Goal: Task Accomplishment & Management: Use online tool/utility

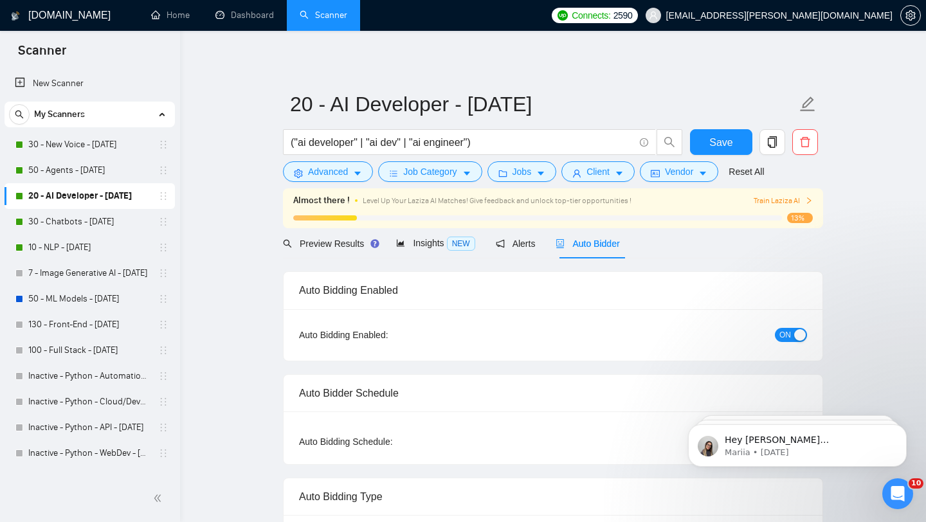
click at [605, 247] on span "Auto Bidder" at bounding box center [588, 244] width 64 height 10
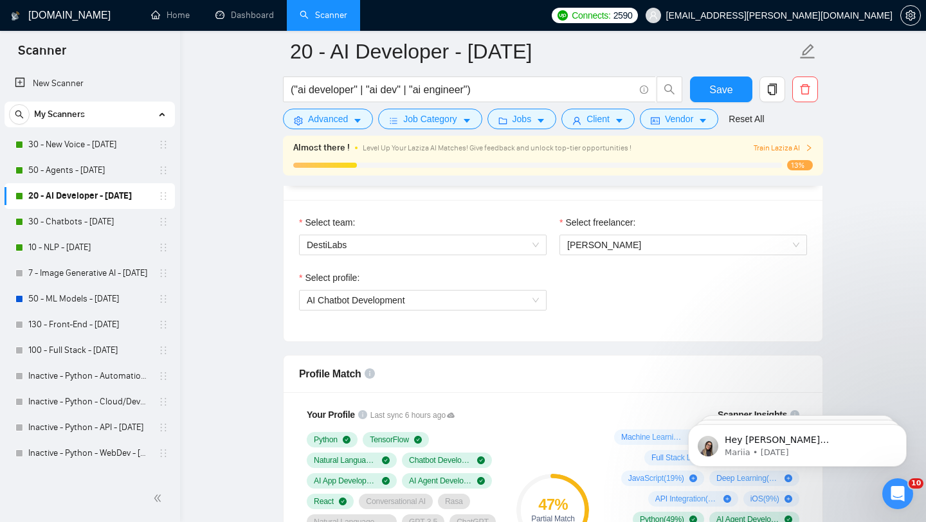
scroll to position [590, 0]
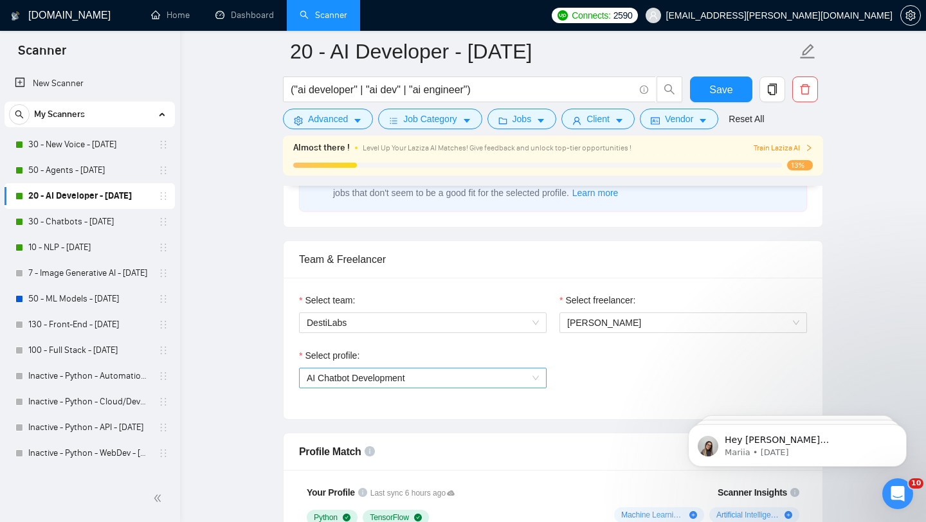
click at [482, 379] on span "AI Chatbot Development" at bounding box center [423, 377] width 232 height 19
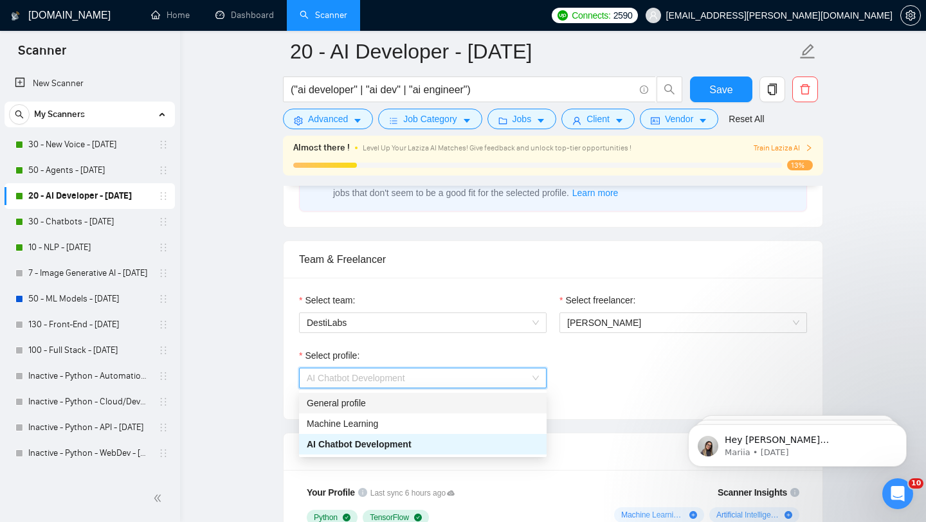
click at [448, 402] on div "General profile" at bounding box center [423, 403] width 232 height 14
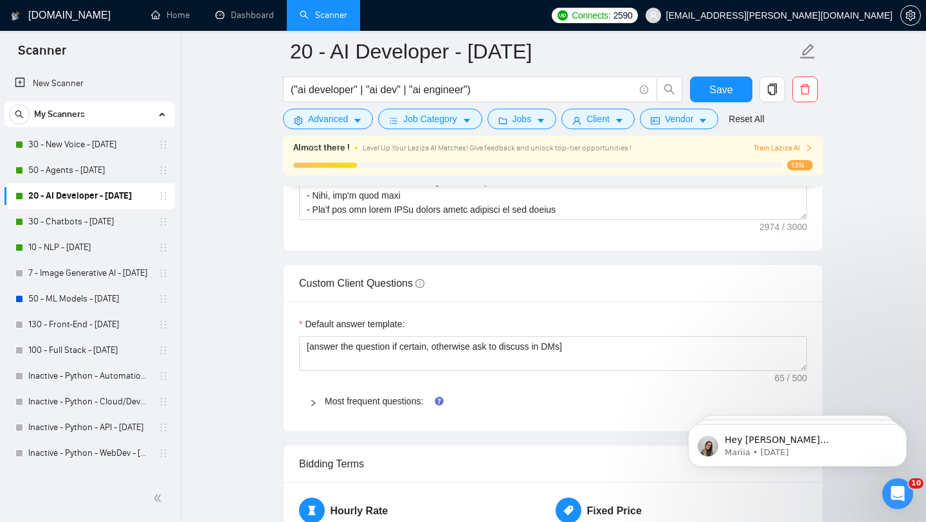
scroll to position [1802, 0]
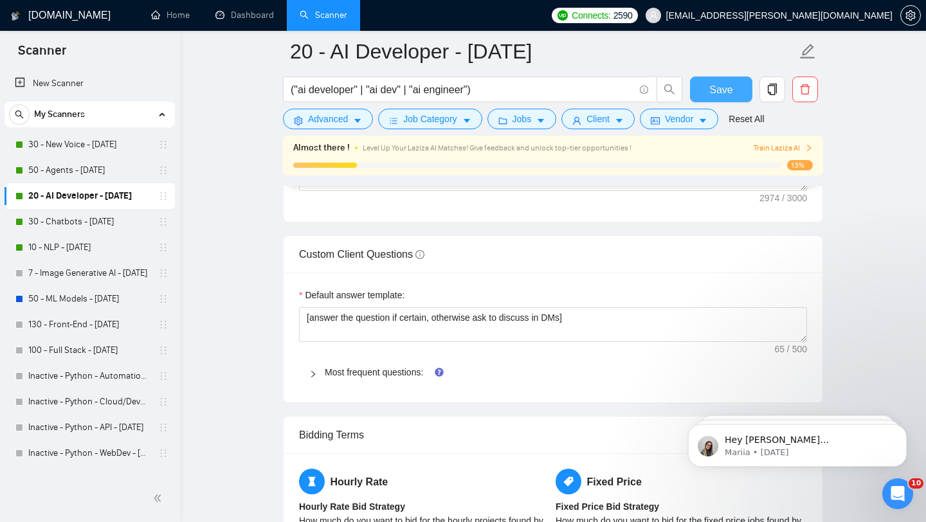
click at [717, 83] on span "Save" at bounding box center [720, 90] width 23 height 16
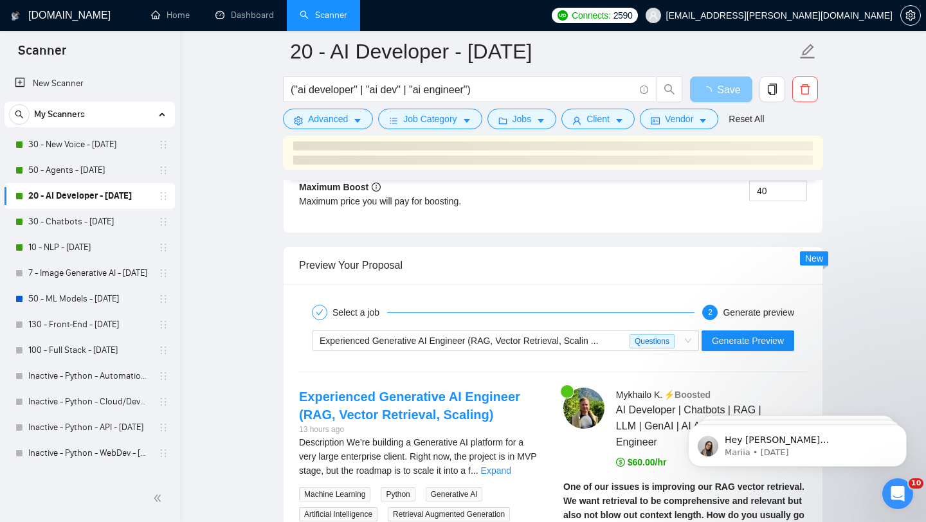
scroll to position [2623, 0]
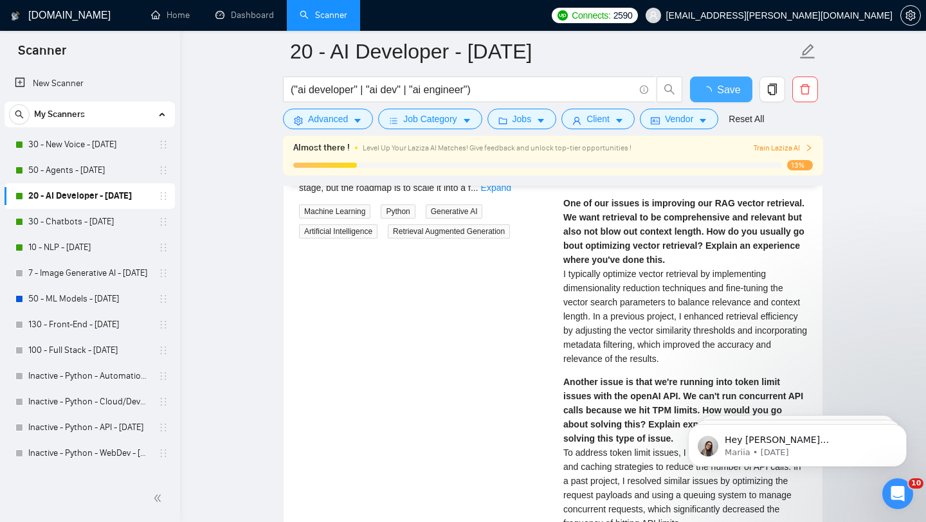
checkbox input "true"
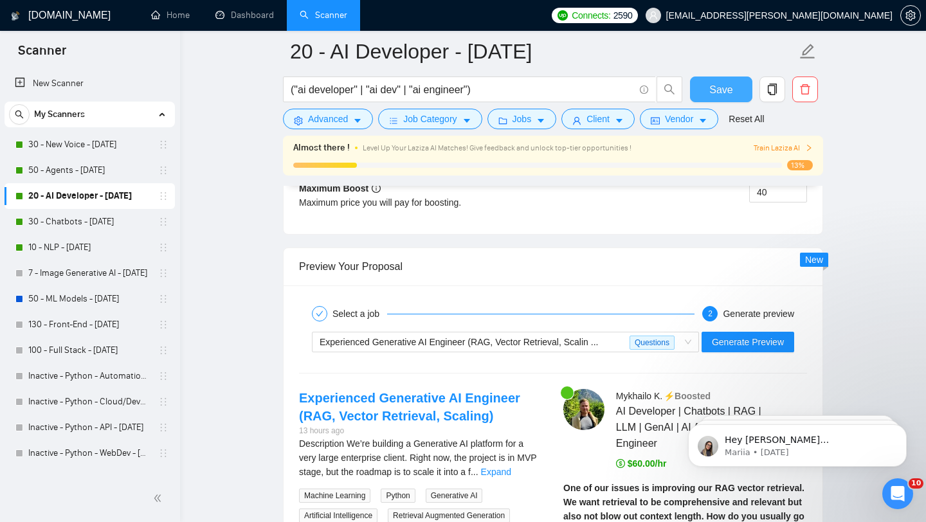
scroll to position [2406, 0]
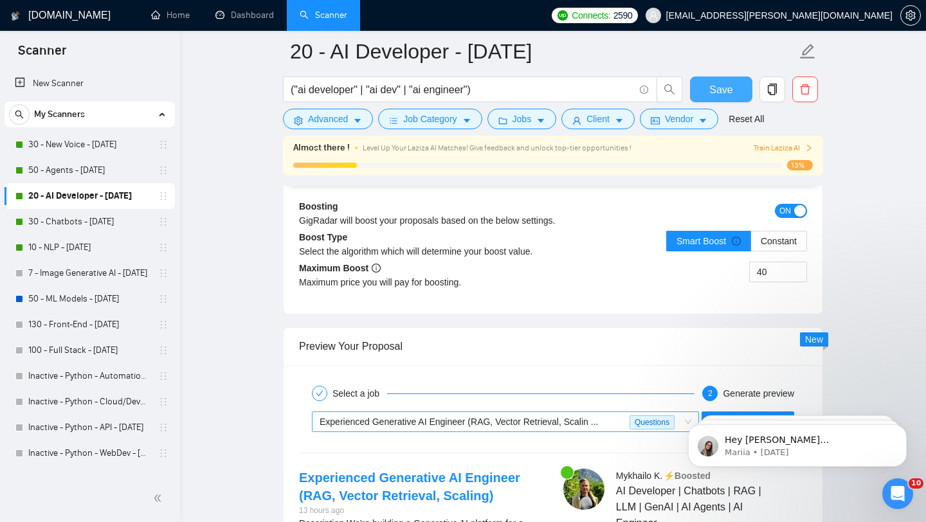
click at [473, 417] on span "Experienced Generative AI Engineer (RAG, Vector Retrieval, Scalin ..." at bounding box center [459, 422] width 278 height 10
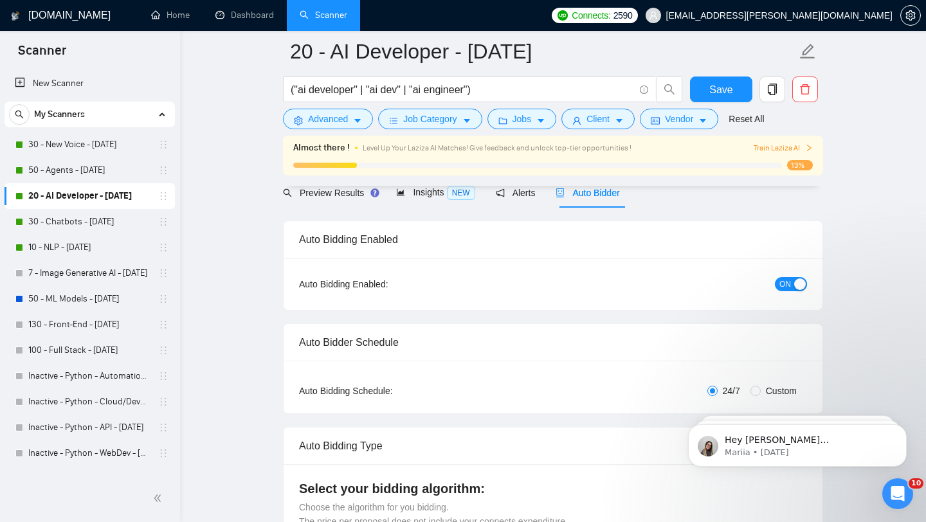
scroll to position [0, 0]
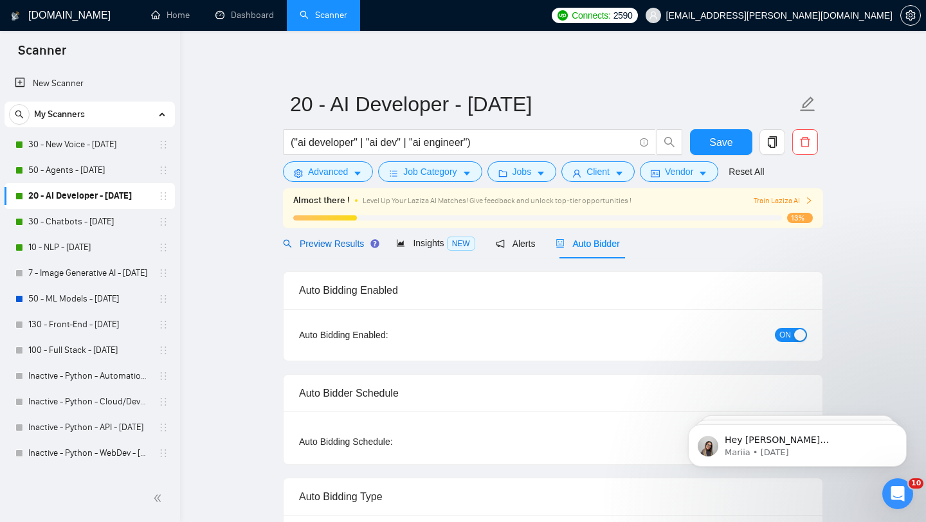
click at [349, 241] on span "Preview Results" at bounding box center [329, 244] width 93 height 10
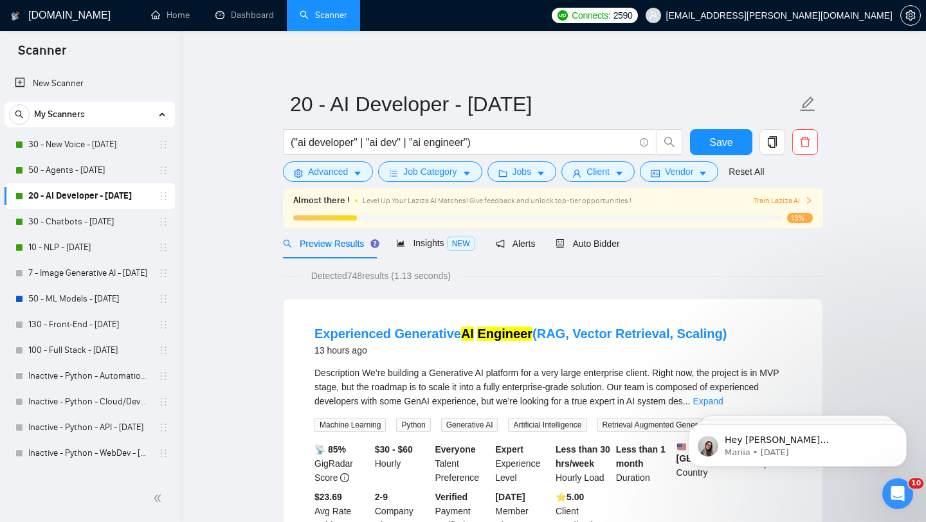
click at [347, 243] on span "Preview Results" at bounding box center [329, 244] width 93 height 10
click at [339, 171] on span "Advanced" at bounding box center [328, 172] width 40 height 14
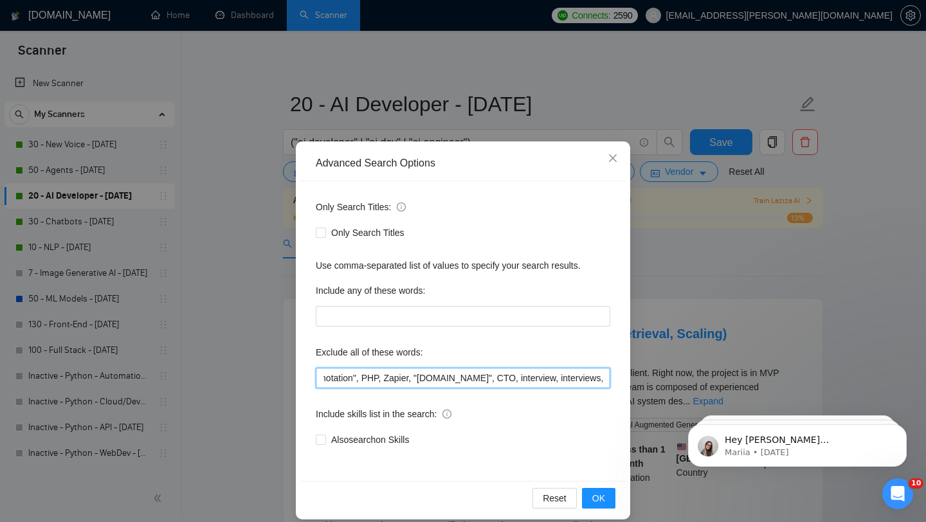
drag, startPoint x: 414, startPoint y: 379, endPoint x: 628, endPoint y: 390, distance: 214.5
click at [628, 390] on div "Advanced Search Options Only Search Titles: Only Search Titles Use comma-separa…" at bounding box center [463, 330] width 334 height 378
click at [483, 378] on input "ComfyUI, crypto, [MEDICAL_DATA], "Annotation", PHP, Zapier, "[DOMAIN_NAME]", CT…" at bounding box center [463, 378] width 295 height 21
drag, startPoint x: 483, startPoint y: 378, endPoint x: 605, endPoint y: 375, distance: 122.2
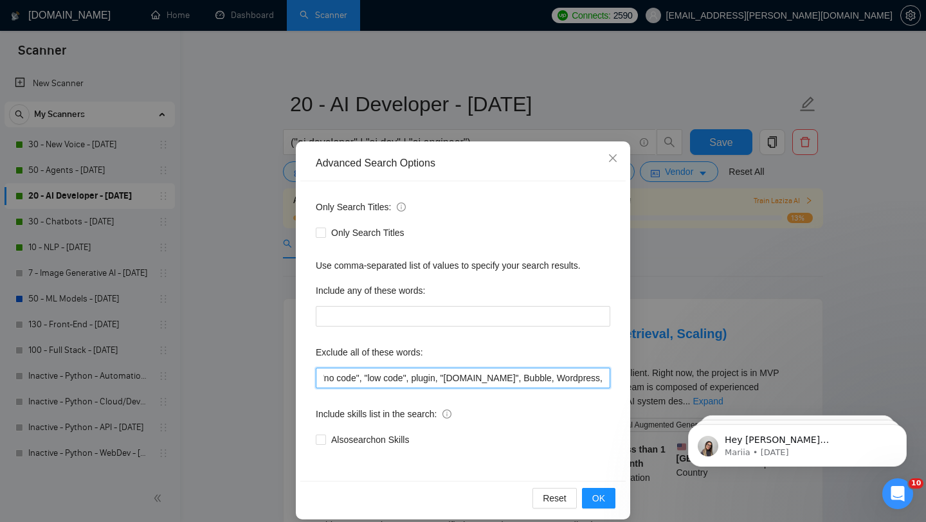
click at [605, 375] on input "ComfyUI, crypto, [MEDICAL_DATA], "Annotation", PHP, Zapier, "[DOMAIN_NAME]", CT…" at bounding box center [463, 378] width 295 height 21
click at [503, 380] on input "ComfyUI, crypto, [MEDICAL_DATA], "Annotation", PHP, Zapier, "[DOMAIN_NAME]", CT…" at bounding box center [463, 378] width 295 height 21
drag, startPoint x: 511, startPoint y: 380, endPoint x: 610, endPoint y: 380, distance: 99.0
click at [610, 380] on div "Only Search Titles: Only Search Titles Use comma-separated list of values to sp…" at bounding box center [462, 331] width 325 height 300
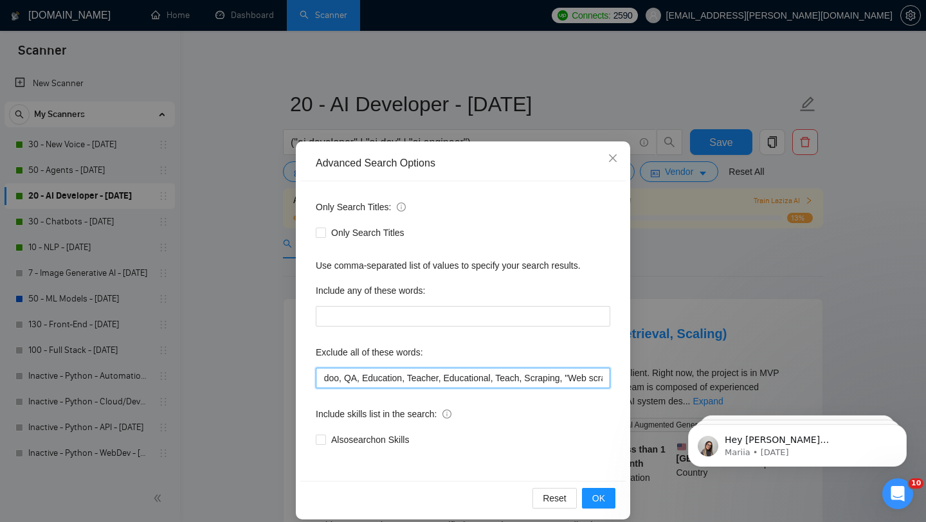
scroll to position [0, 935]
click at [515, 377] on input "ComfyUI, crypto, [MEDICAL_DATA], "Annotation", PHP, Zapier, "[DOMAIN_NAME]", CT…" at bounding box center [463, 378] width 295 height 21
drag, startPoint x: 540, startPoint y: 376, endPoint x: 617, endPoint y: 377, distance: 76.5
click at [617, 377] on div "Only Search Titles: Only Search Titles Use comma-separated list of values to sp…" at bounding box center [462, 331] width 325 height 300
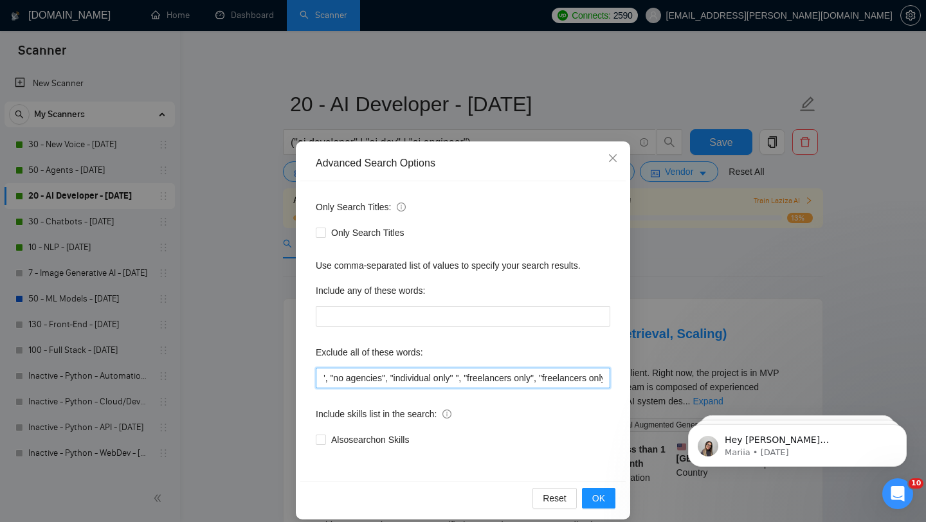
click at [549, 376] on input "ComfyUI, crypto, [MEDICAL_DATA], "Annotation", PHP, Zapier, "[DOMAIN_NAME]", CT…" at bounding box center [463, 378] width 295 height 21
drag, startPoint x: 549, startPoint y: 376, endPoint x: 624, endPoint y: 377, distance: 75.2
click at [624, 377] on div "Only Search Titles: Only Search Titles Use comma-separated list of values to sp…" at bounding box center [462, 331] width 325 height 300
click at [564, 379] on input "ComfyUI, crypto, [MEDICAL_DATA], "Annotation", PHP, Zapier, "[DOMAIN_NAME]", CT…" at bounding box center [463, 378] width 295 height 21
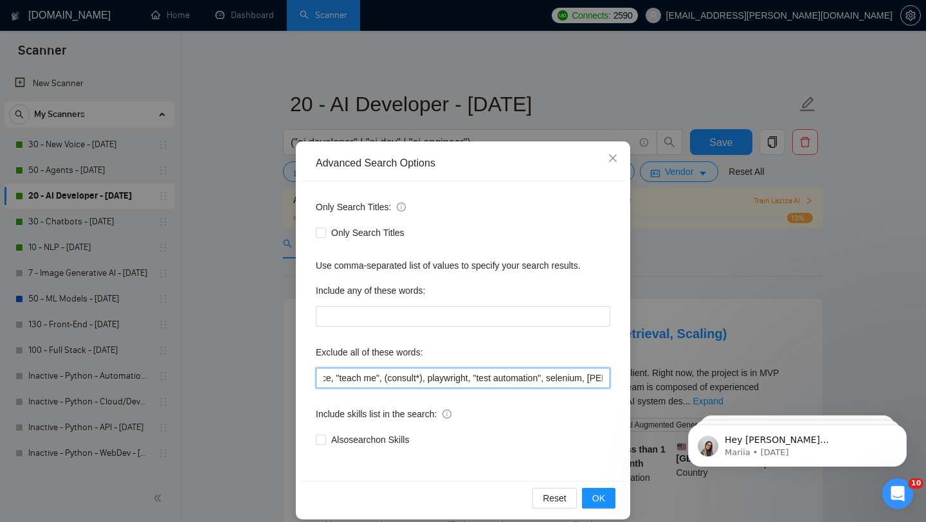
drag, startPoint x: 567, startPoint y: 378, endPoint x: 655, endPoint y: 379, distance: 88.1
click at [655, 379] on div "Advanced Search Options Only Search Titles: Only Search Titles Use comma-separa…" at bounding box center [463, 261] width 926 height 522
drag, startPoint x: 587, startPoint y: 377, endPoint x: 666, endPoint y: 370, distance: 78.8
click at [666, 370] on div "Advanced Search Options Only Search Titles: Only Search Titles Use comma-separa…" at bounding box center [463, 261] width 926 height 522
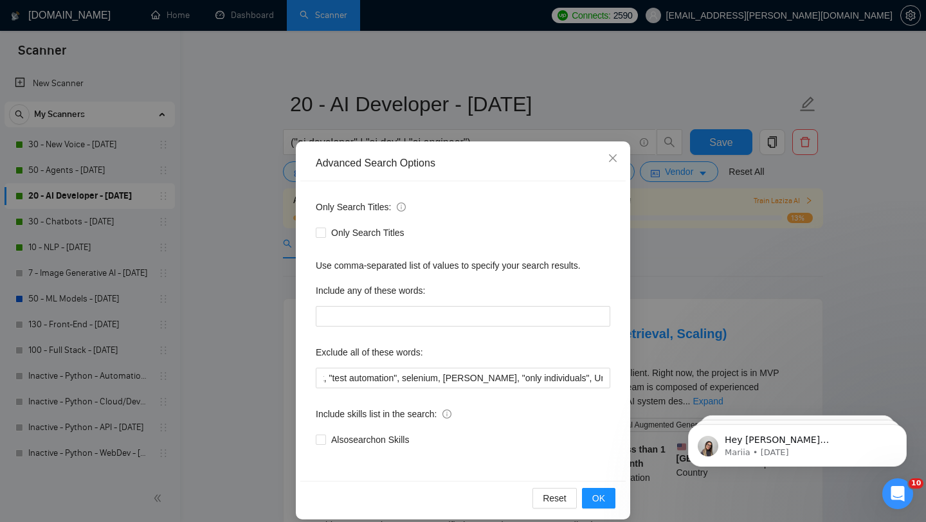
scroll to position [0, 0]
click at [563, 460] on div "Only Search Titles: Only Search Titles Use comma-separated list of values to sp…" at bounding box center [462, 331] width 325 height 300
click at [568, 497] on button "Reset" at bounding box center [554, 498] width 44 height 21
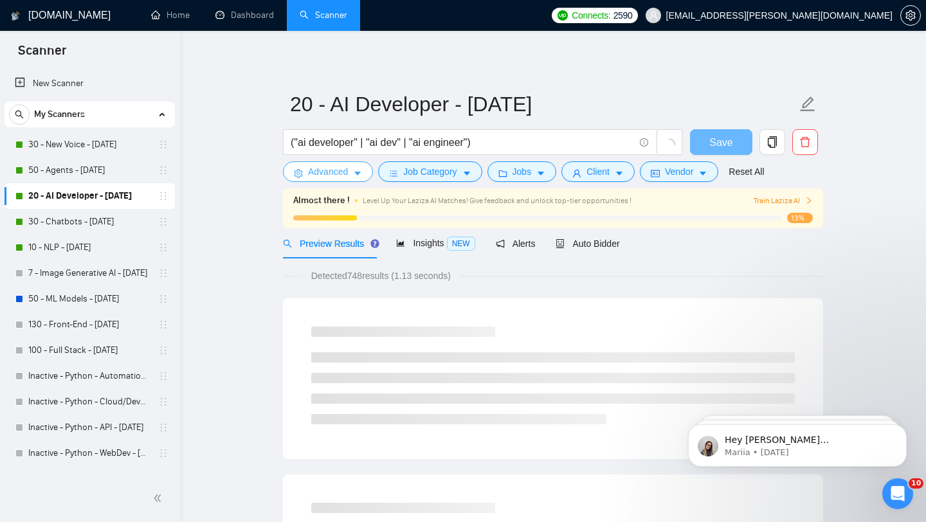
click at [340, 177] on span "Advanced" at bounding box center [328, 172] width 40 height 14
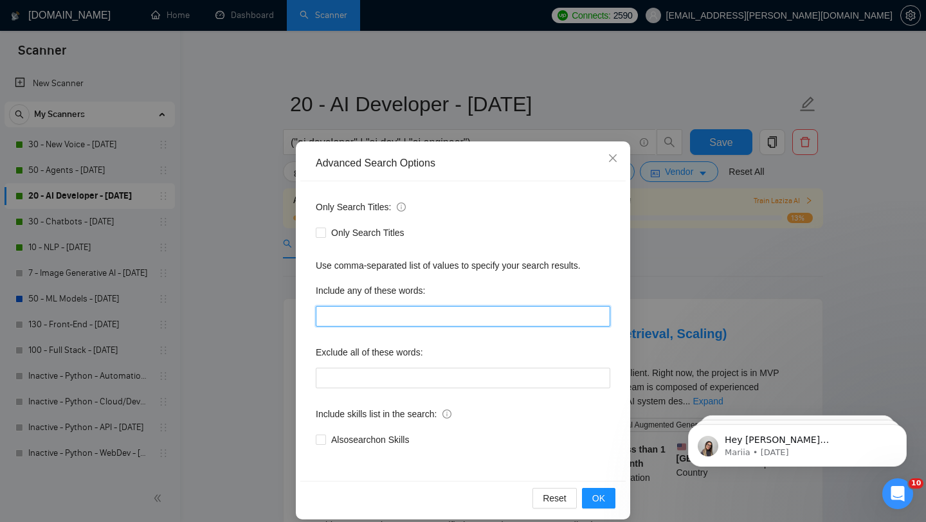
click at [408, 323] on input "text" at bounding box center [463, 316] width 295 height 21
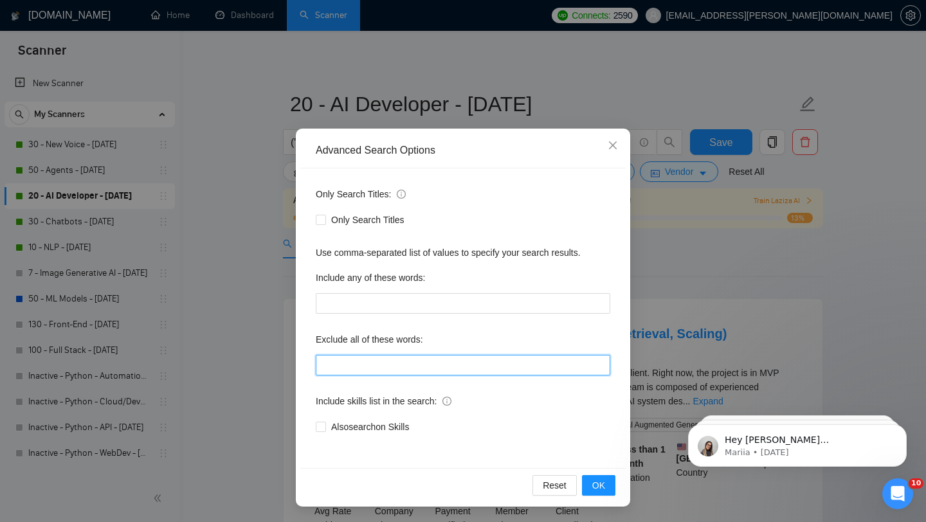
click at [393, 368] on input "text" at bounding box center [463, 365] width 295 height 21
paste input ""part-time", ComfyUI, crypto, [MEDICAL_DATA], "brand voice", "Annotation", PHP,…"
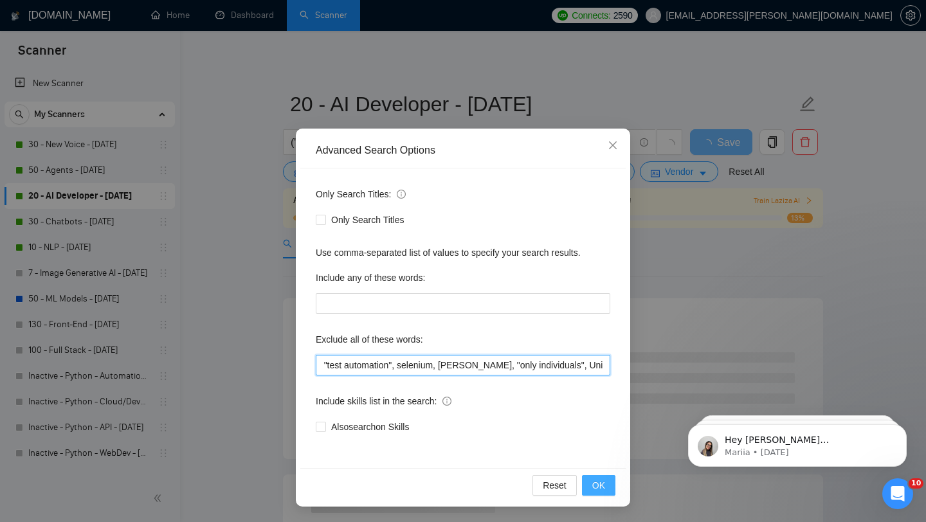
type input ""part-time", ComfyUI, crypto, [MEDICAL_DATA], "brand voice", "Annotation", PHP,…"
click at [597, 487] on span "OK" at bounding box center [598, 485] width 13 height 14
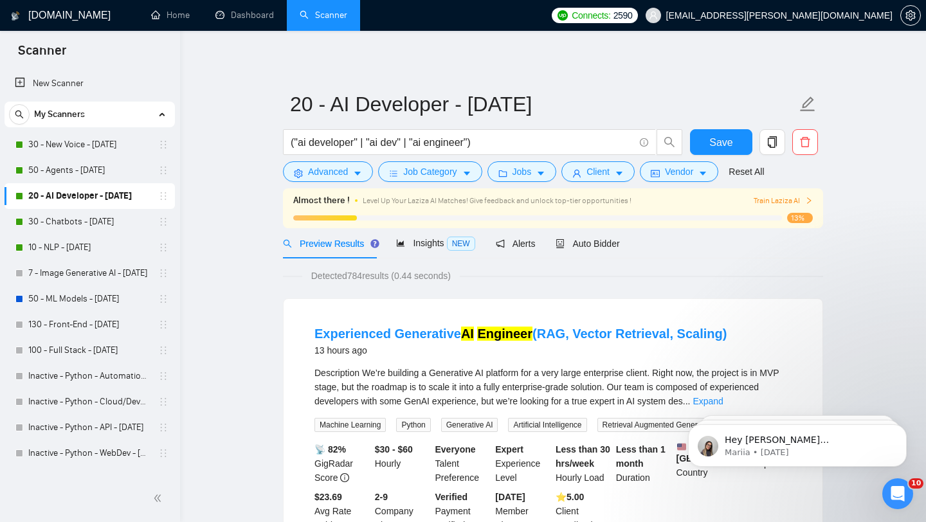
click at [306, 244] on span "Preview Results" at bounding box center [329, 244] width 93 height 10
click at [129, 202] on link "20 - AI Developer - [DATE]" at bounding box center [89, 196] width 122 height 26
click at [113, 170] on link "50 - Agents - [DATE]" at bounding box center [89, 171] width 122 height 26
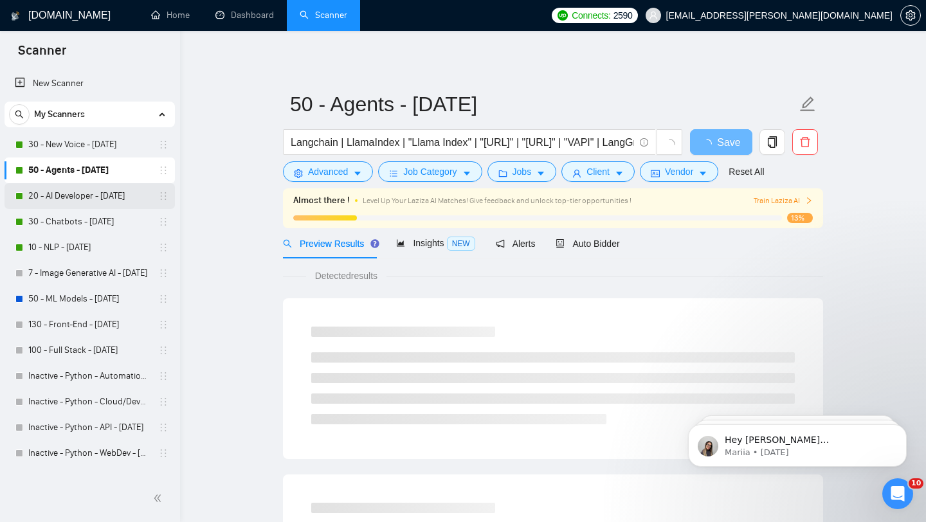
click at [98, 197] on link "20 - AI Developer - [DATE]" at bounding box center [89, 196] width 122 height 26
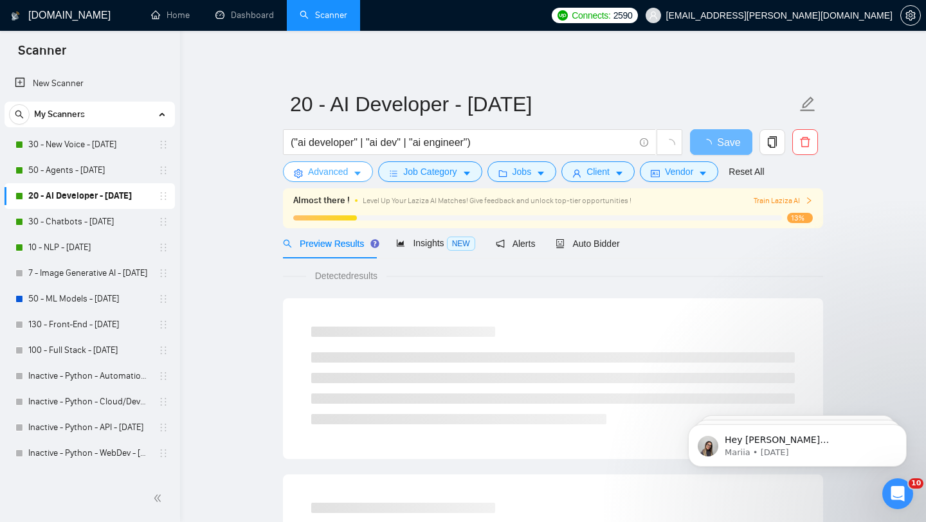
click at [340, 176] on span "Advanced" at bounding box center [328, 172] width 40 height 14
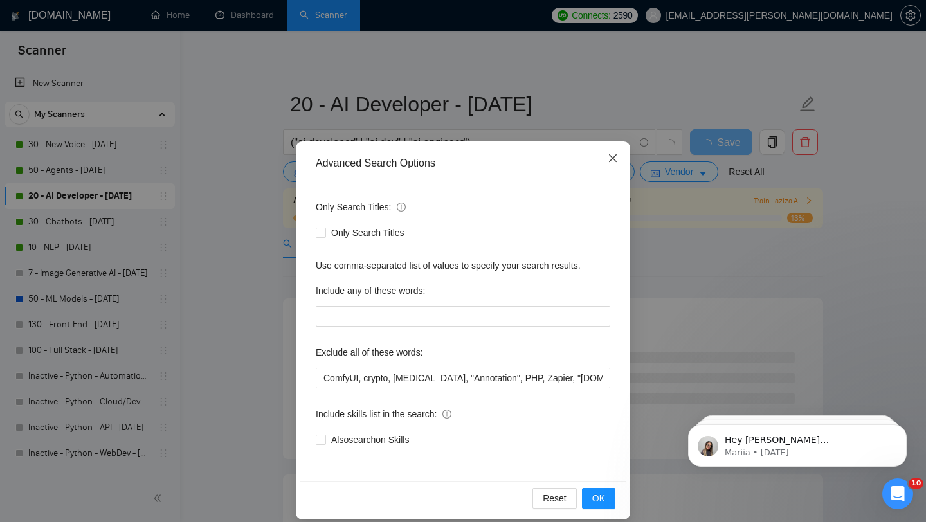
click at [614, 156] on icon "close" at bounding box center [613, 158] width 10 height 10
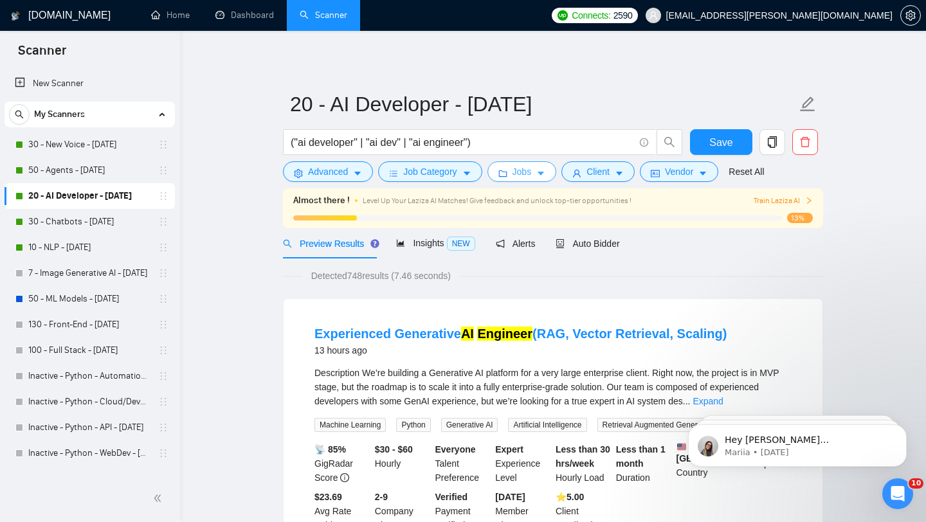
click at [536, 174] on button "Jobs" at bounding box center [521, 171] width 69 height 21
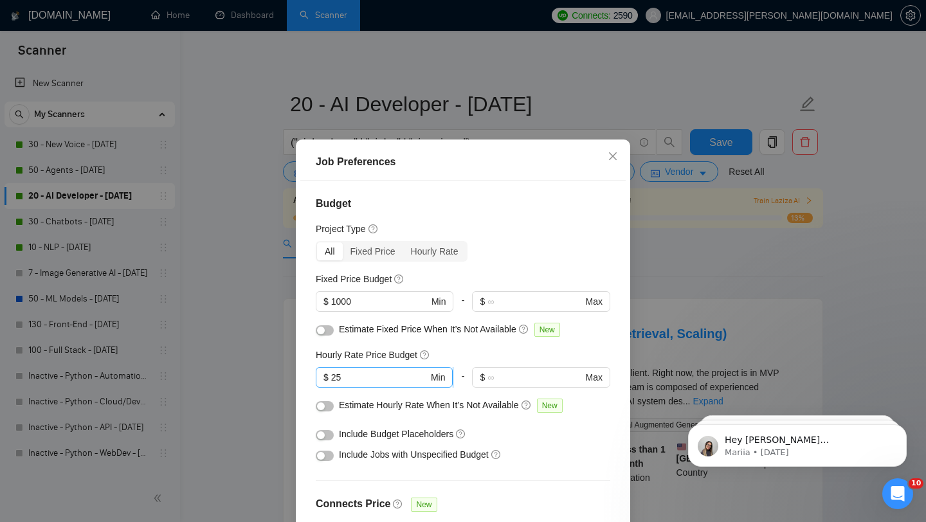
click at [383, 369] on span "$ 25 Min" at bounding box center [384, 377] width 137 height 21
type input "2"
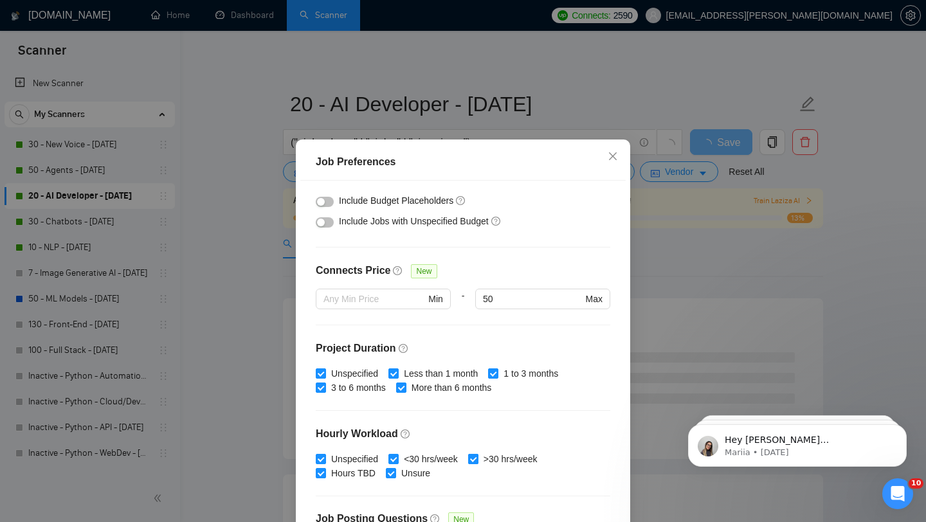
scroll to position [359, 0]
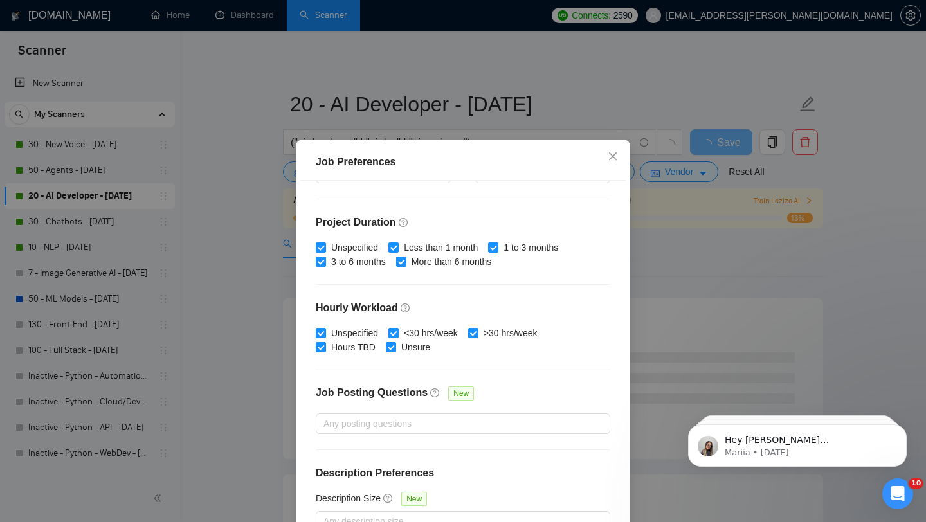
click at [689, 239] on div "Job Preferences Budget Project Type All Fixed Price Hourly Rate Fixed Price Bud…" at bounding box center [463, 261] width 926 height 522
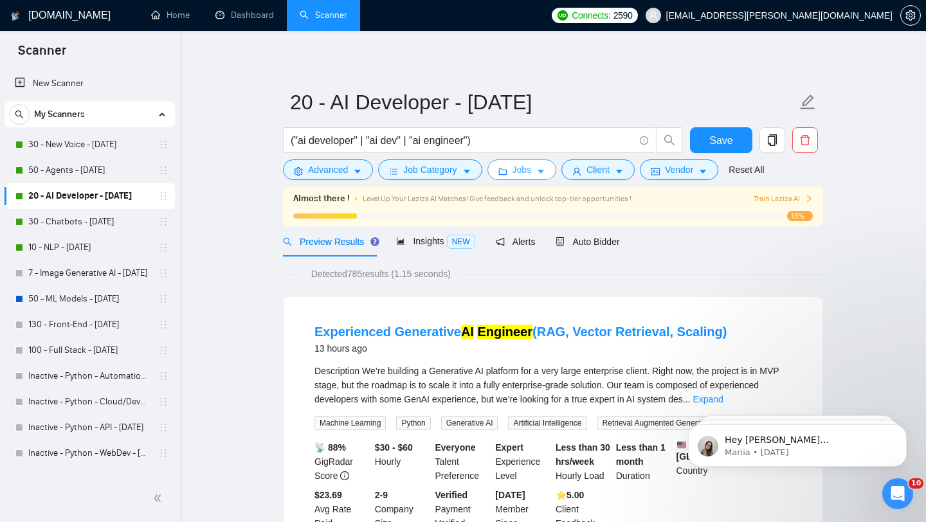
scroll to position [0, 0]
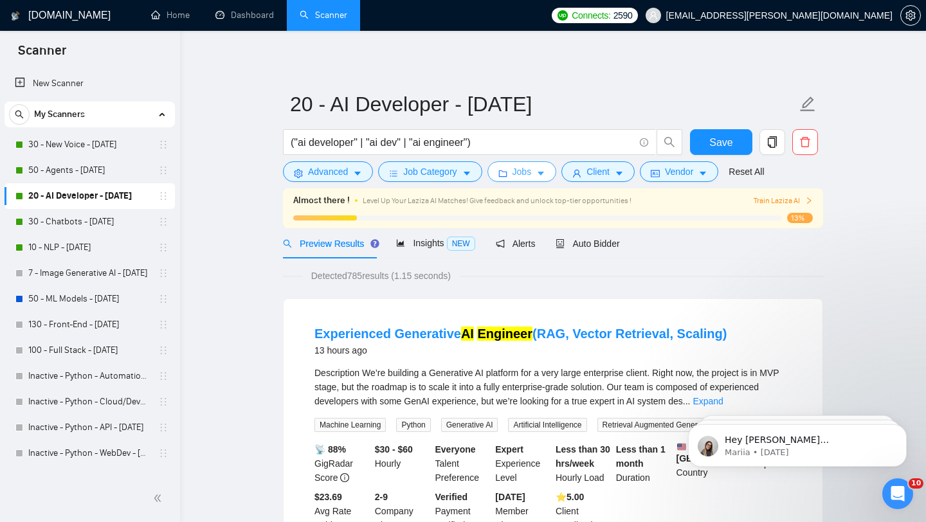
click at [524, 161] on button "Jobs" at bounding box center [521, 171] width 69 height 21
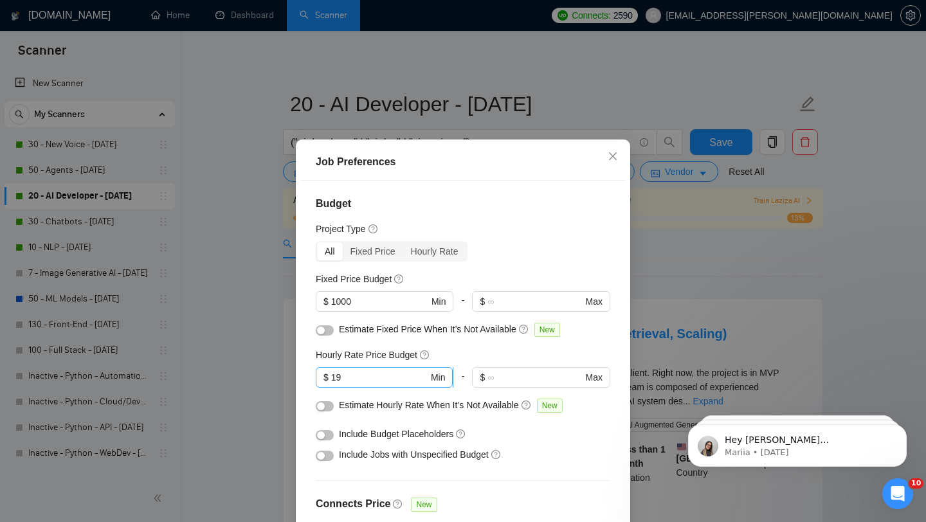
click at [392, 381] on input "19" at bounding box center [379, 377] width 97 height 14
type input "1"
type input "25"
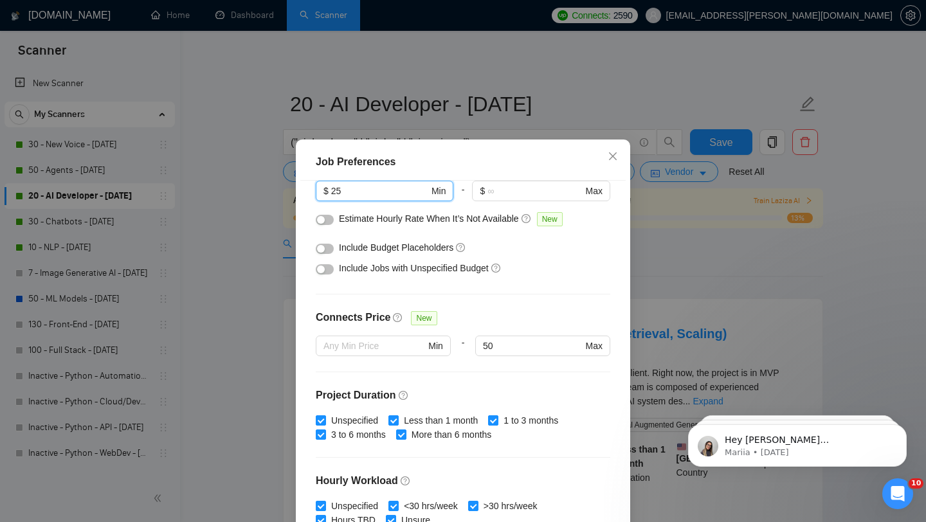
scroll to position [359, 0]
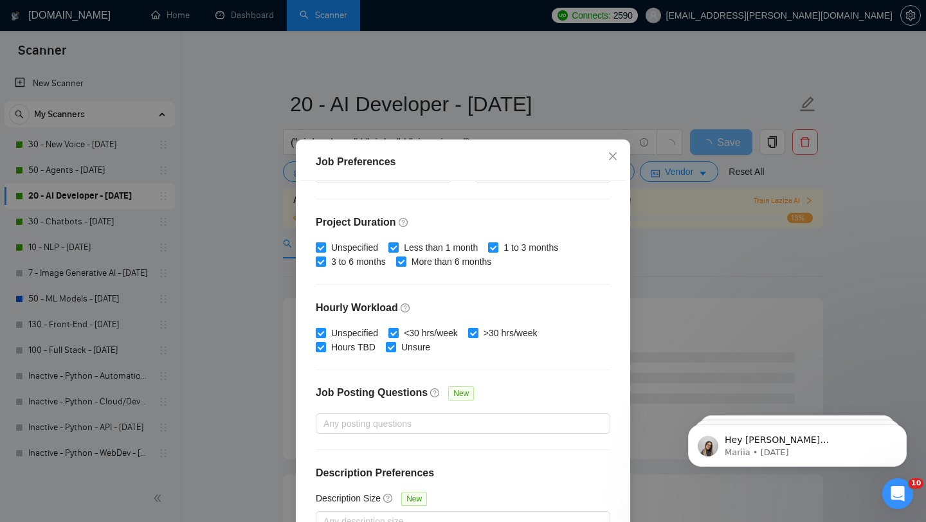
click at [657, 309] on div "Job Preferences Budget Project Type All Fixed Price Hourly Rate Fixed Price Bud…" at bounding box center [463, 261] width 926 height 522
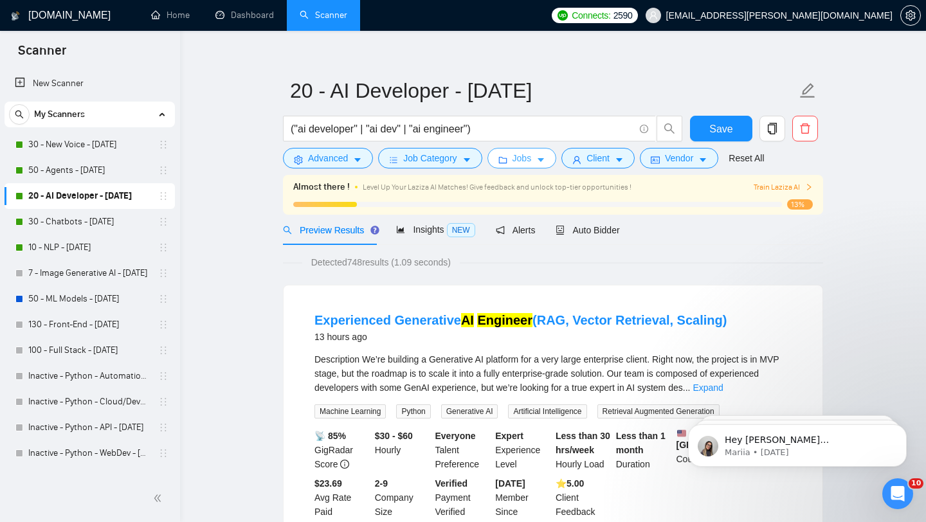
scroll to position [0, 0]
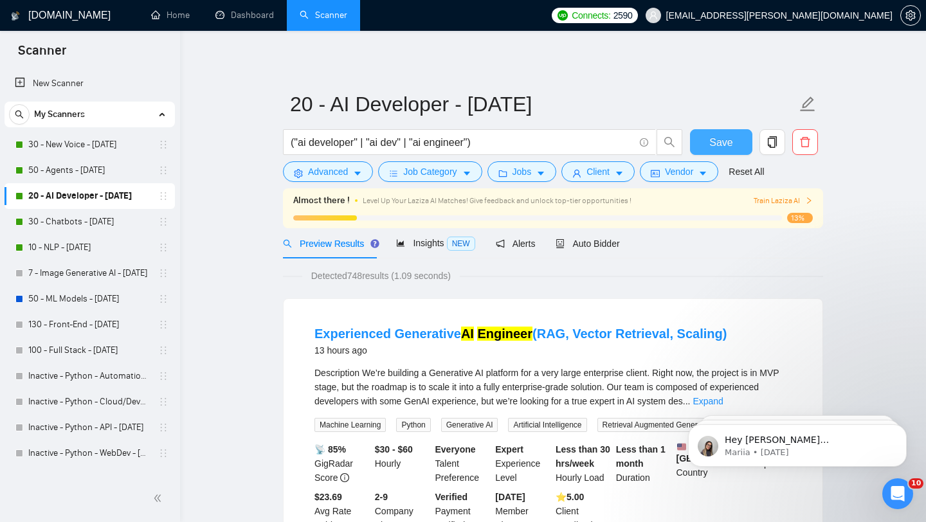
click at [723, 147] on span "Save" at bounding box center [720, 142] width 23 height 16
click at [603, 244] on span "Auto Bidder" at bounding box center [588, 244] width 64 height 10
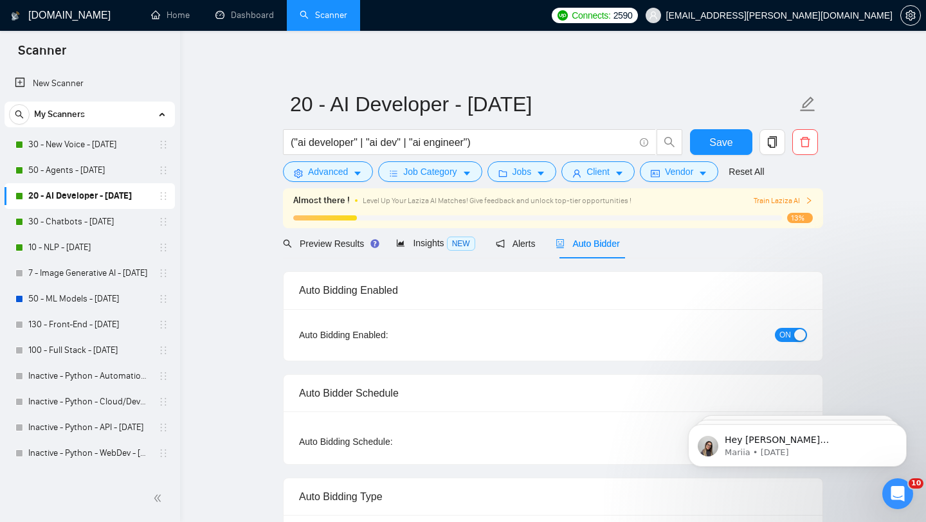
checkbox input "true"
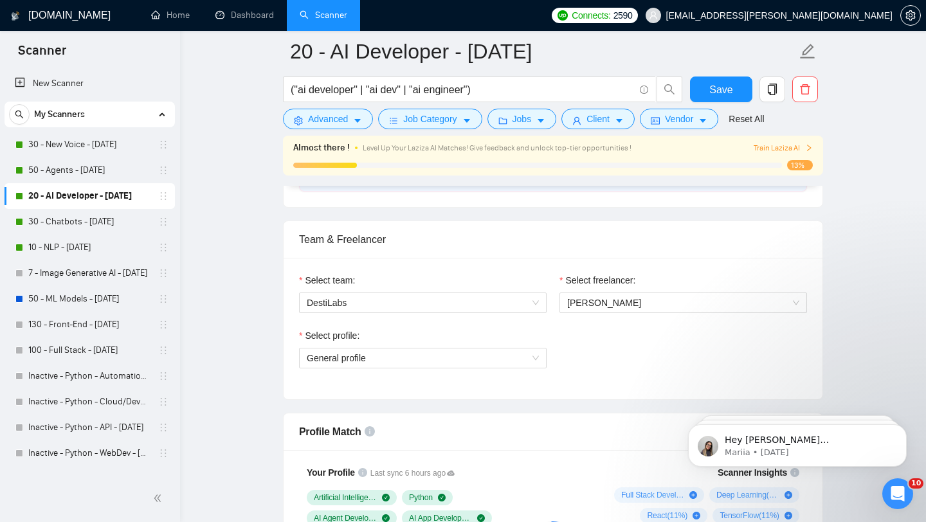
scroll to position [678, 0]
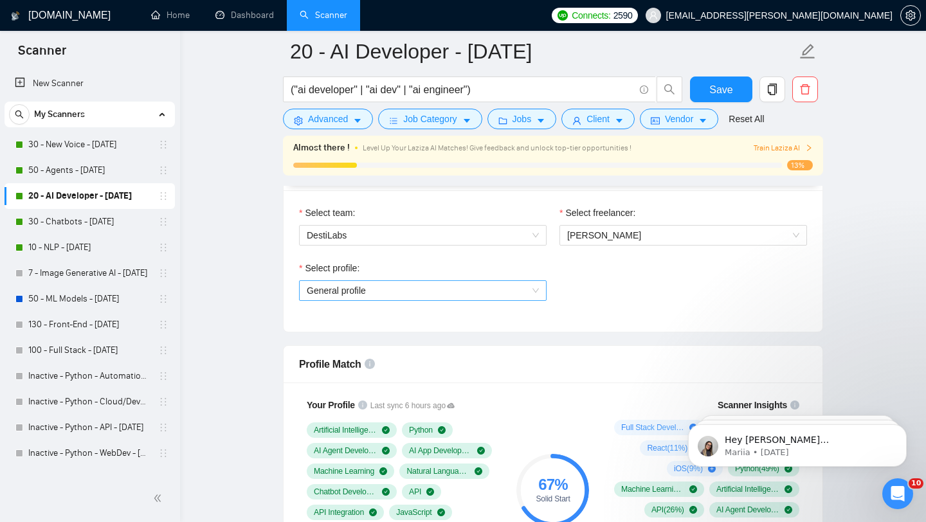
click at [448, 298] on span "General profile" at bounding box center [423, 290] width 232 height 19
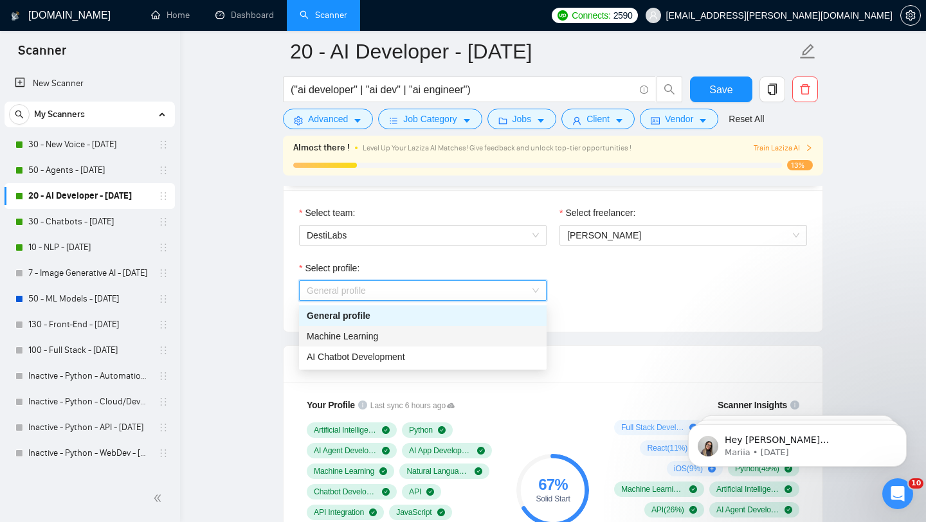
click at [444, 340] on div "Machine Learning" at bounding box center [423, 336] width 232 height 14
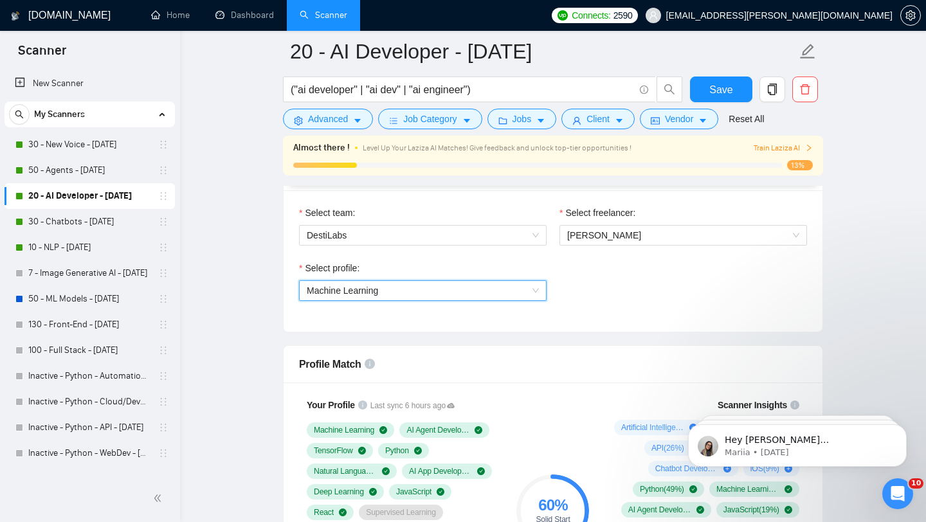
click at [484, 287] on span "Machine Learning" at bounding box center [423, 290] width 232 height 19
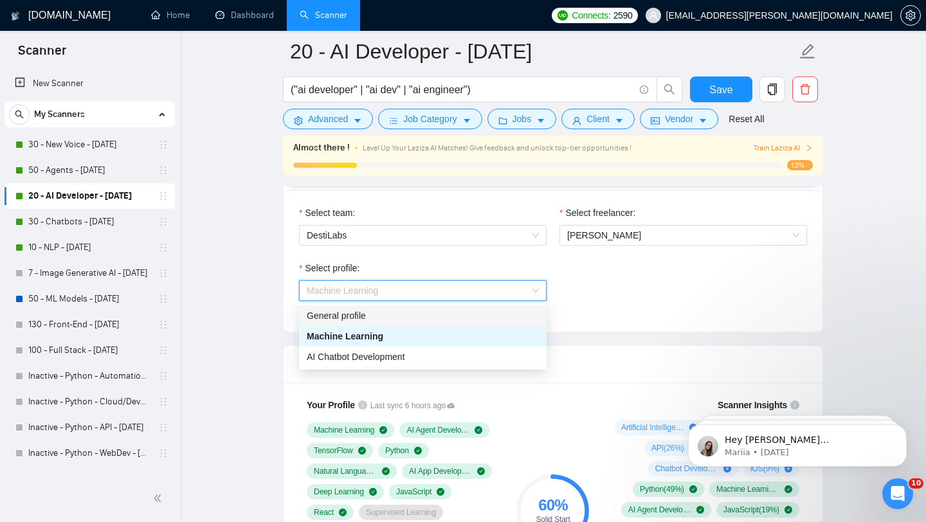
click at [473, 314] on div "General profile" at bounding box center [423, 316] width 232 height 14
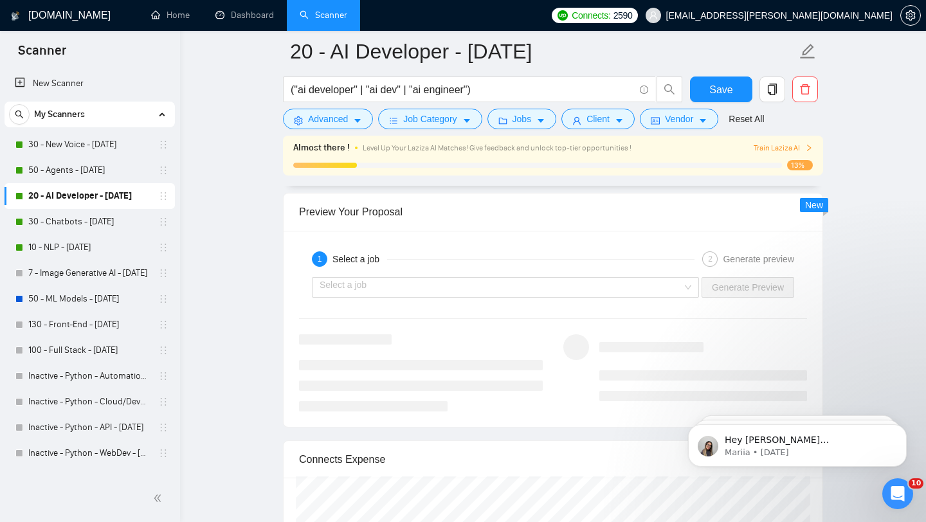
scroll to position [2521, 0]
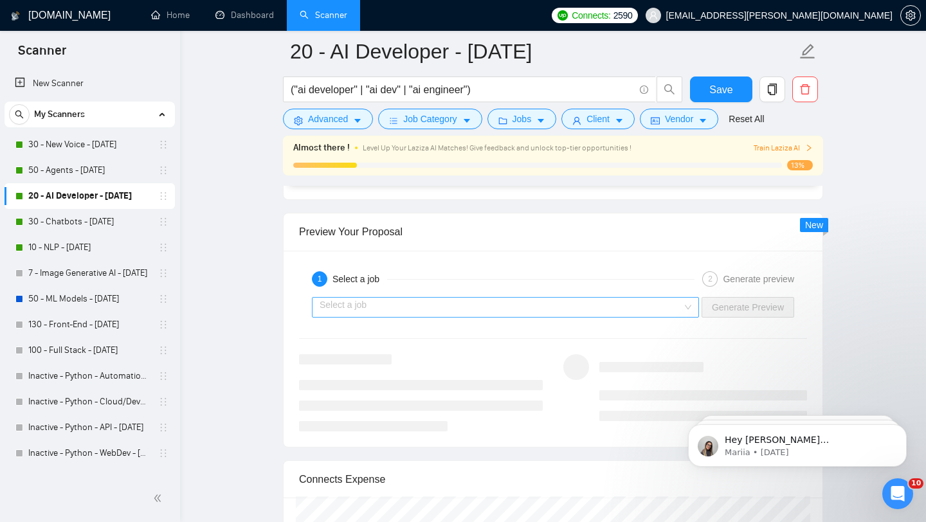
click at [475, 302] on input "search" at bounding box center [501, 307] width 363 height 19
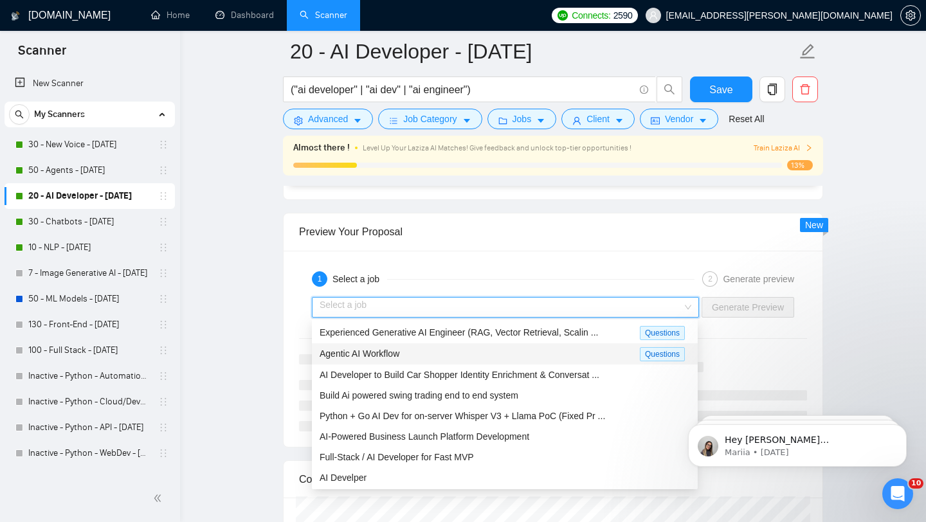
click at [471, 355] on div "Agentic AI Workflow" at bounding box center [480, 354] width 320 height 15
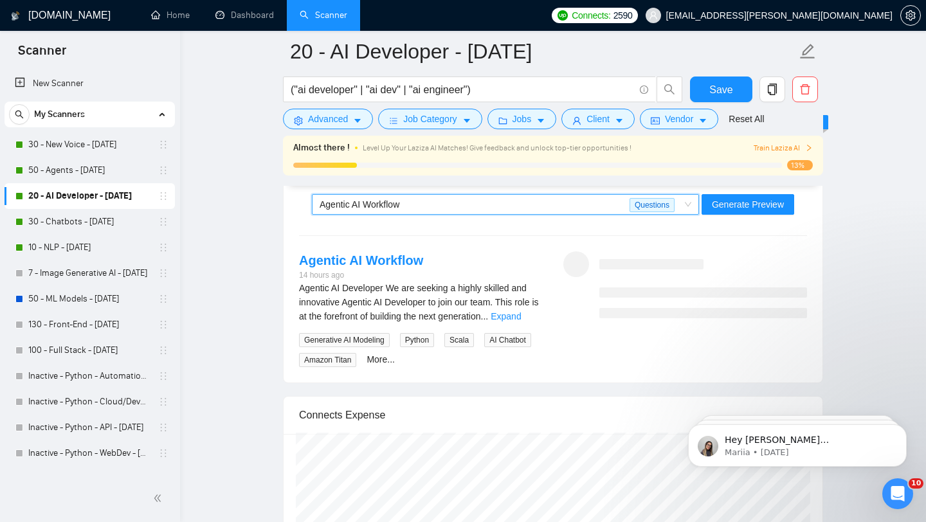
scroll to position [2621, 0]
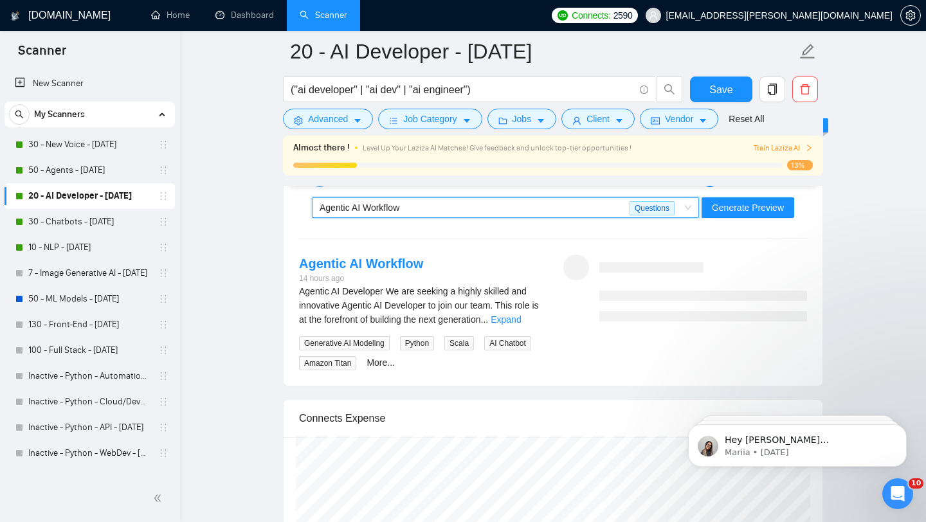
click at [419, 206] on div "Agentic AI Workflow" at bounding box center [475, 207] width 310 height 19
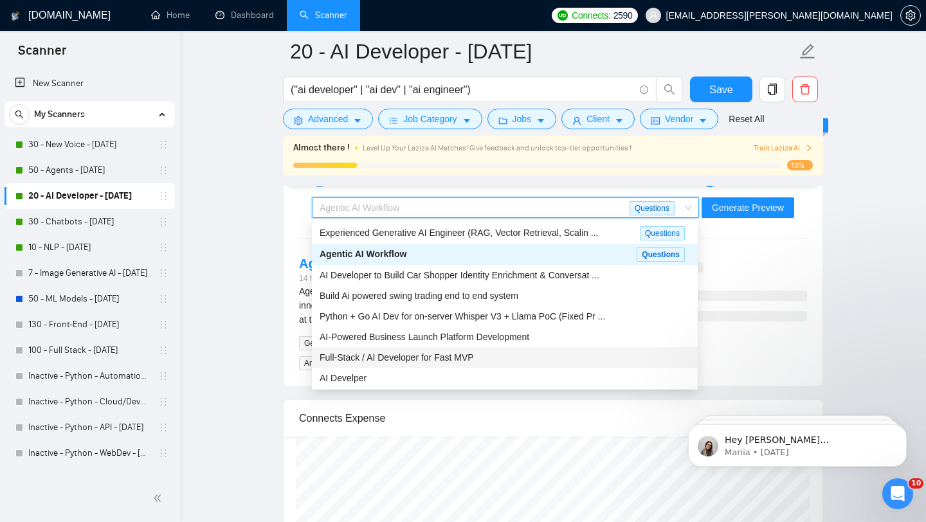
scroll to position [42, 0]
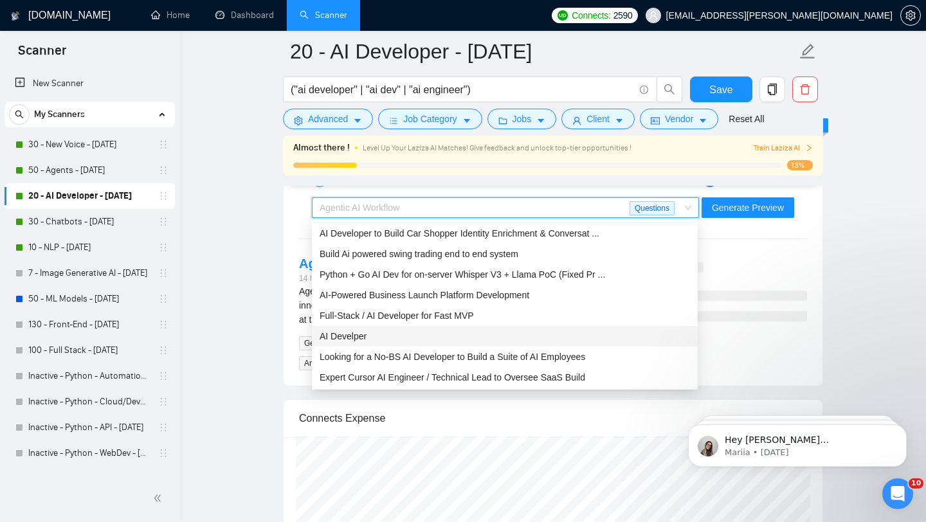
click at [401, 336] on div "AI Develper" at bounding box center [505, 336] width 370 height 14
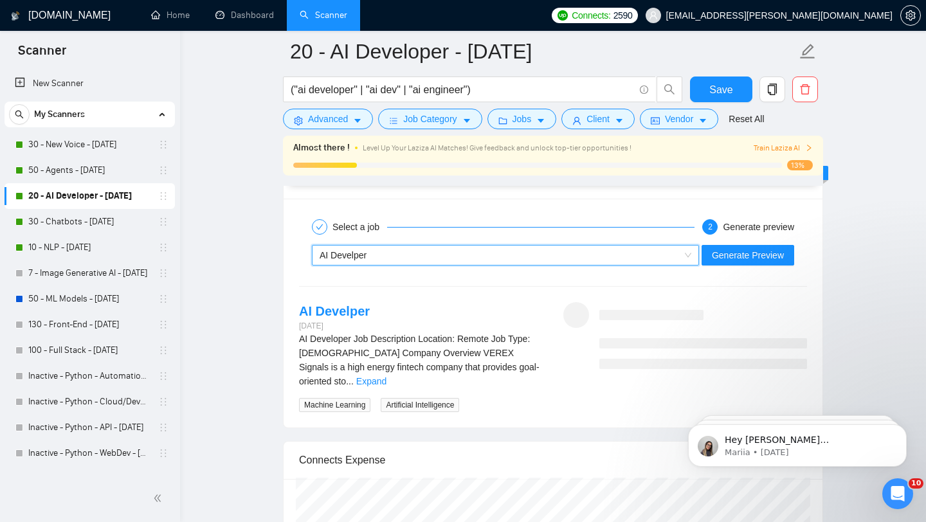
scroll to position [2571, 0]
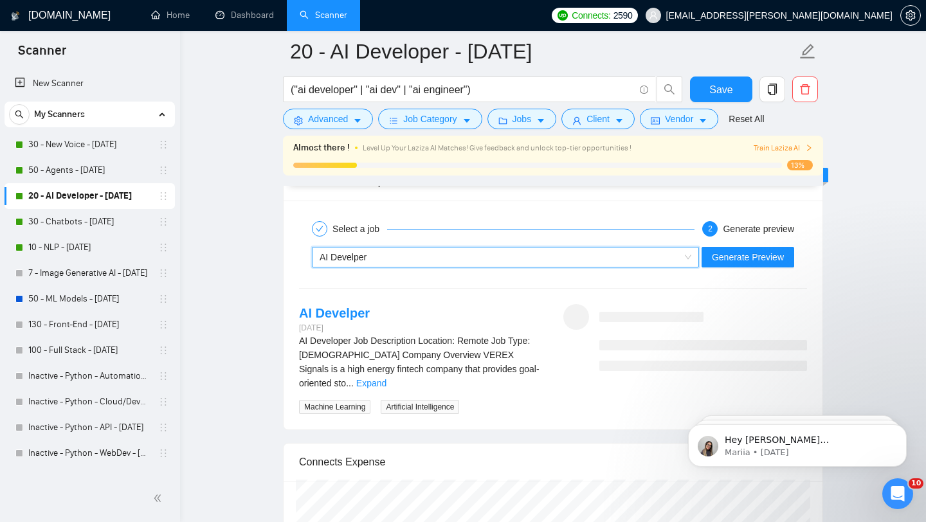
click at [633, 255] on div "AI Develper" at bounding box center [500, 257] width 360 height 19
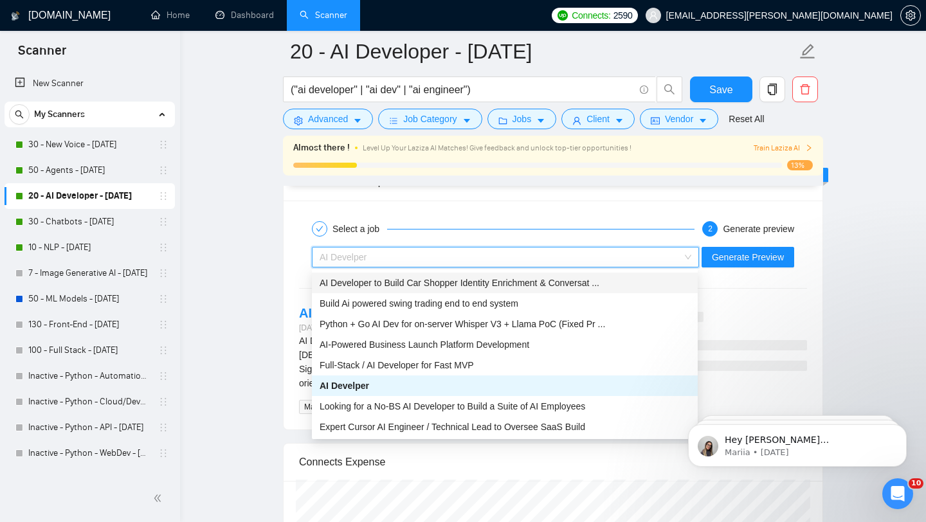
click at [568, 285] on span "AI Developer to Build Car Shopper Identity Enrichment & Conversat ..." at bounding box center [460, 283] width 280 height 10
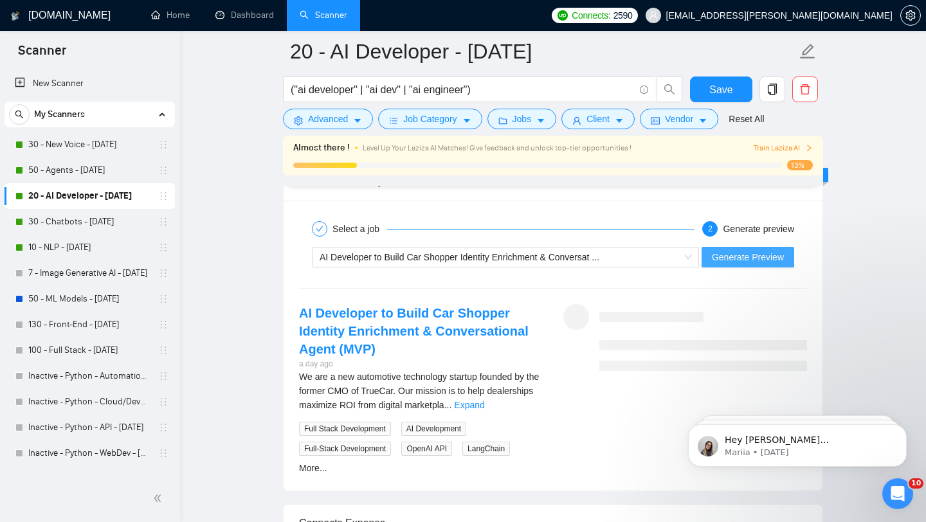
click at [750, 260] on span "Generate Preview" at bounding box center [748, 257] width 72 height 14
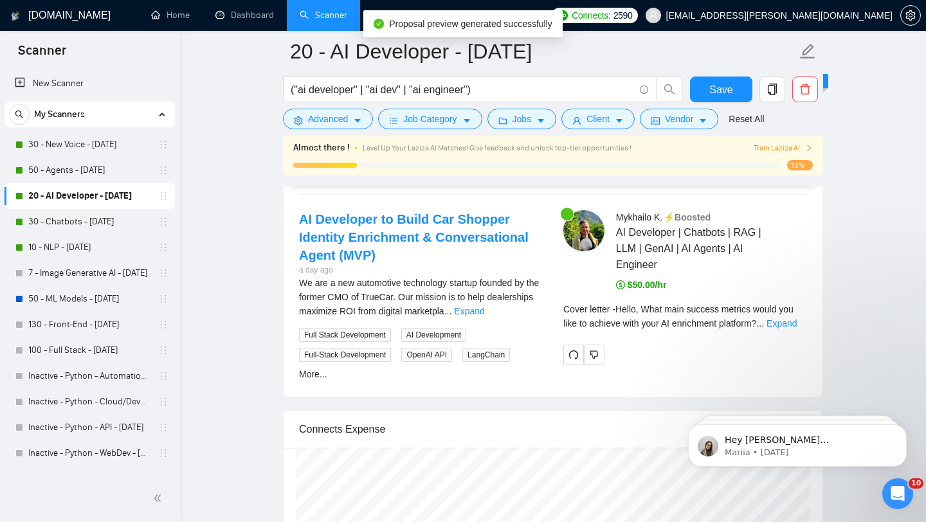
scroll to position [2711, 0]
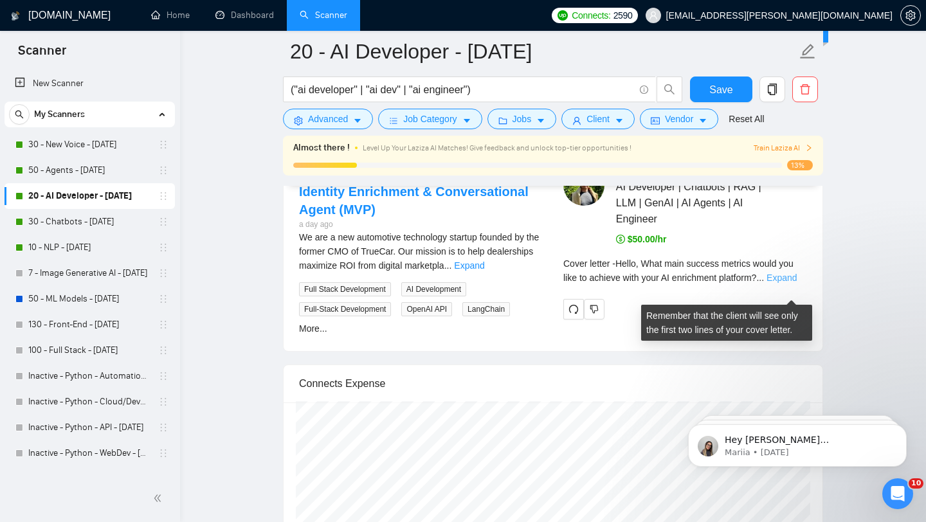
click at [779, 283] on link "Expand" at bounding box center [782, 278] width 30 height 10
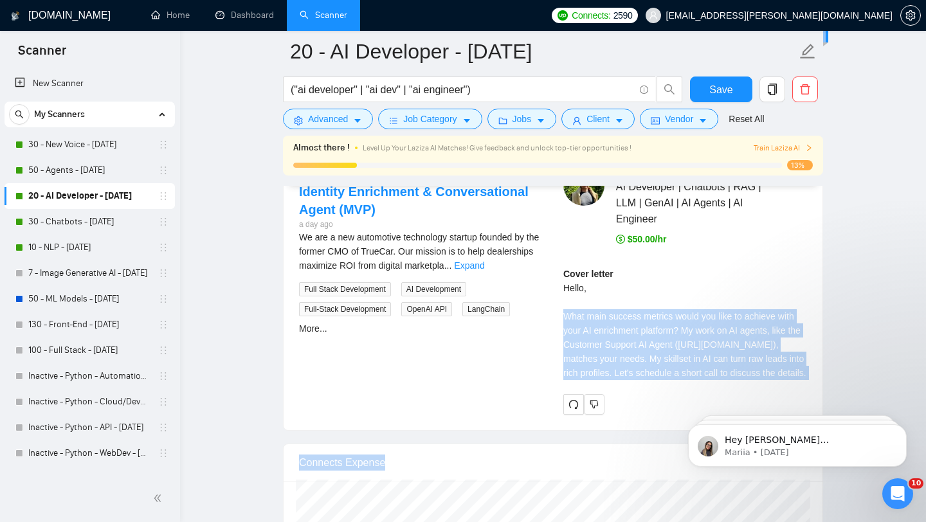
drag, startPoint x: 1234, startPoint y: 725, endPoint x: 738, endPoint y: 398, distance: 594.7
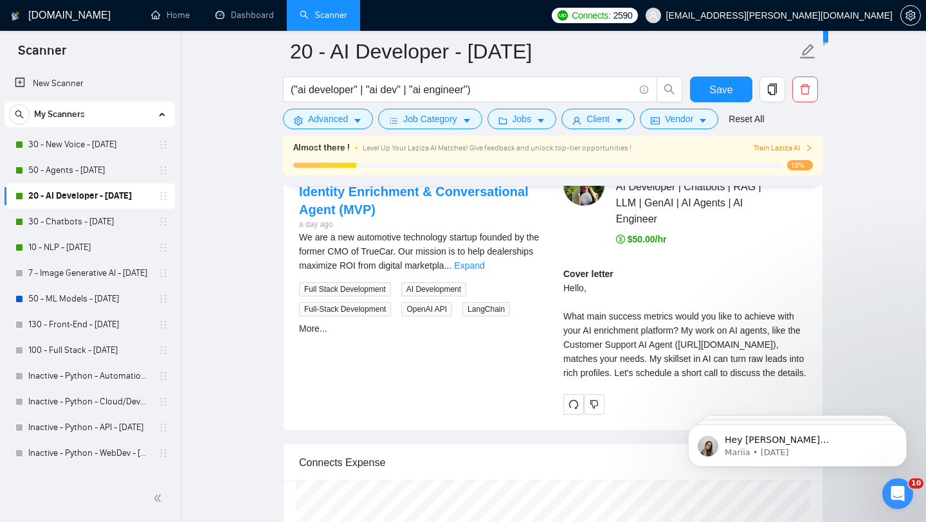
click html "Hey iryna.yurchenko@destilabs.com, Do you want to learn how to integrate GigRad…"
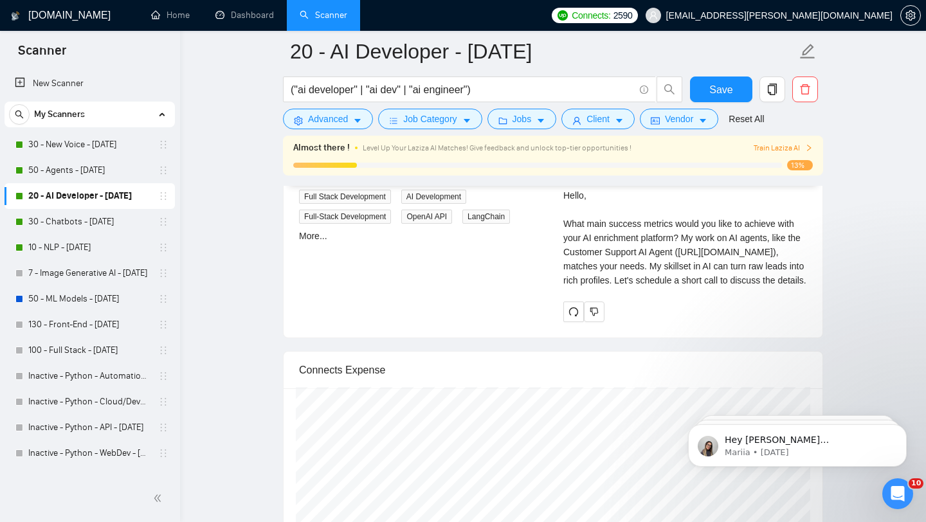
scroll to position [2805, 0]
drag, startPoint x: 745, startPoint y: 323, endPoint x: 560, endPoint y: 237, distance: 203.7
click at [560, 237] on div "Mykhailo K . ⚡️Boosted AI Developer | Chatbots | RAG | LLM | GenAI | AI Agents …" at bounding box center [685, 196] width 264 height 250
copy div "What main success metrics would you like to achieve with your AI enrichment pla…"
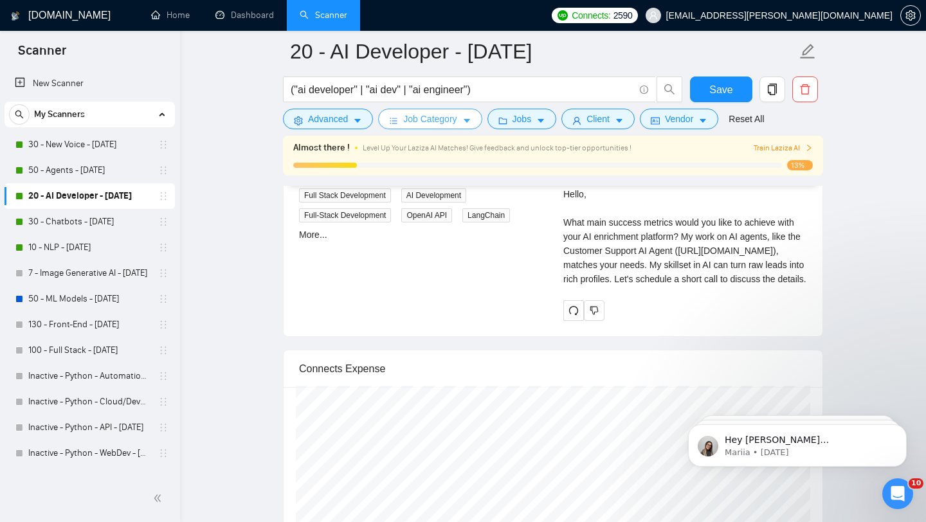
click at [417, 122] on span "Job Category" at bounding box center [429, 119] width 53 height 14
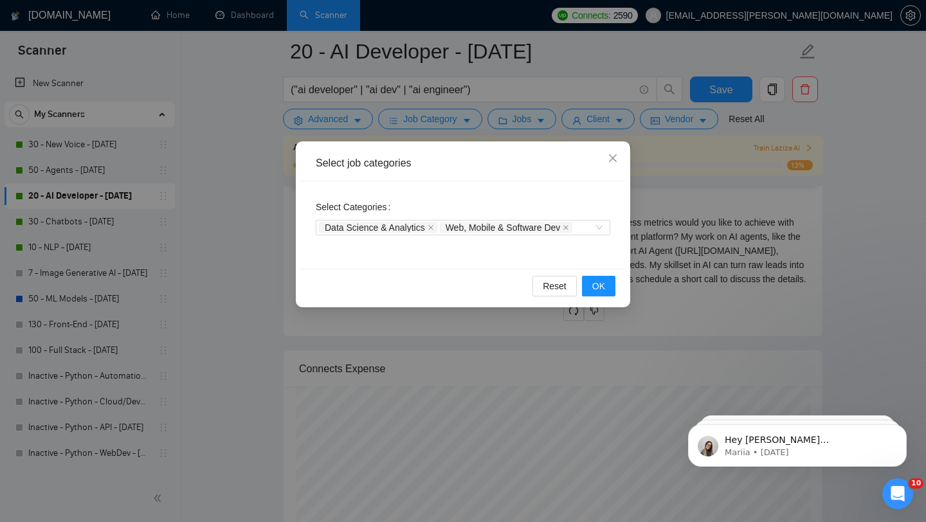
click at [496, 120] on div "Select job categories Select Categories Data Science & Analytics Web, Mobile & …" at bounding box center [463, 261] width 926 height 522
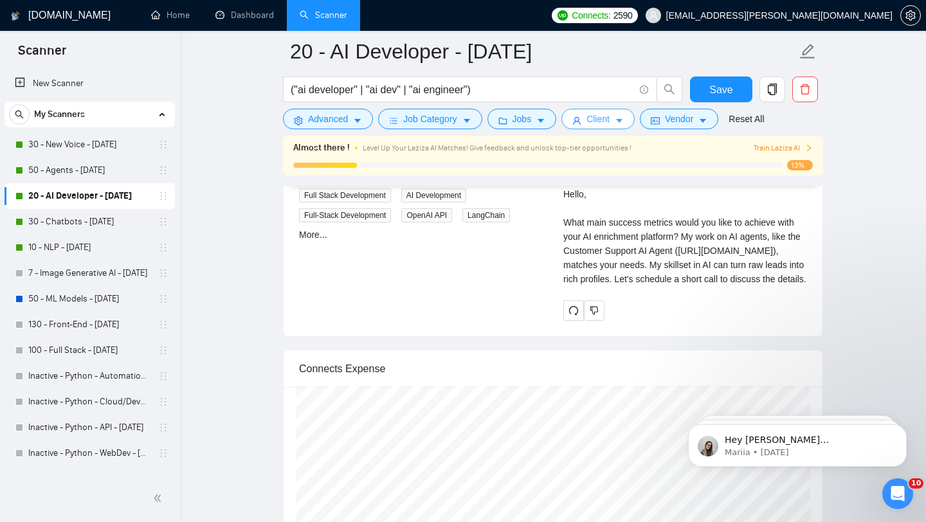
click at [588, 123] on button "Client" at bounding box center [597, 119] width 73 height 21
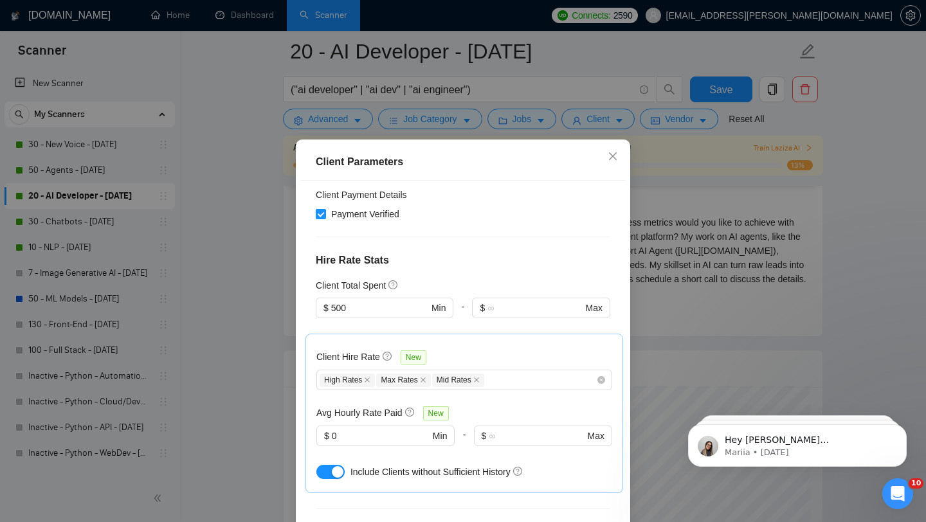
scroll to position [252, 0]
click at [360, 311] on input "500" at bounding box center [379, 307] width 97 height 14
click at [358, 307] on input "500" at bounding box center [379, 307] width 97 height 14
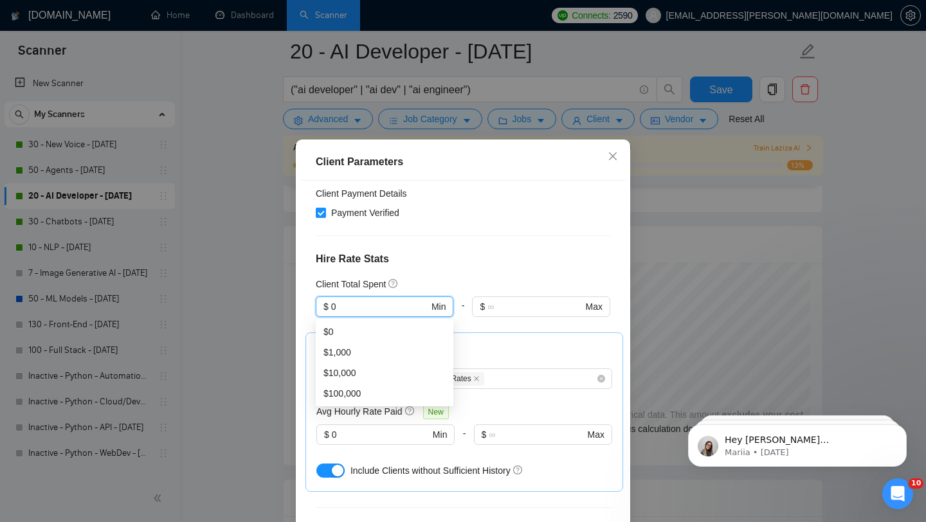
type input "0"
click at [445, 268] on div "Client Location Include Client Countries Americas Europe Exclude Client Countri…" at bounding box center [462, 363] width 325 height 365
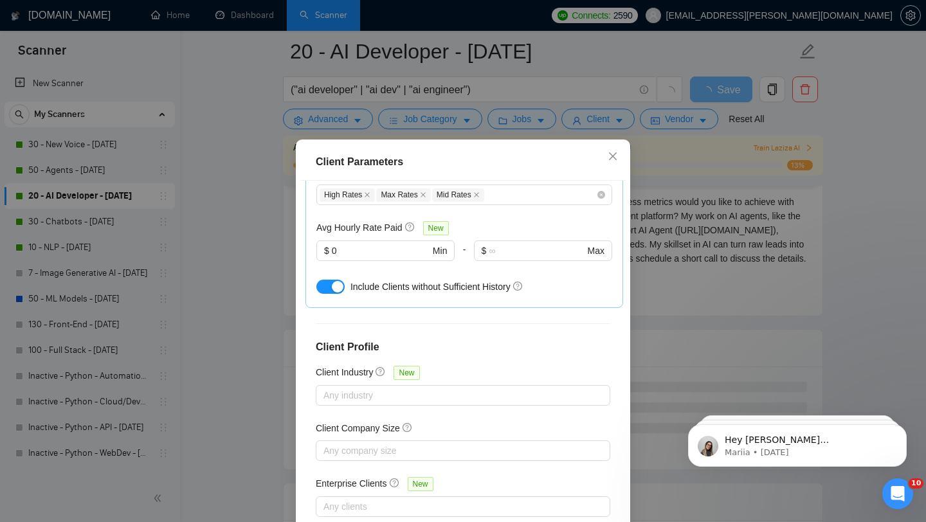
scroll to position [80, 0]
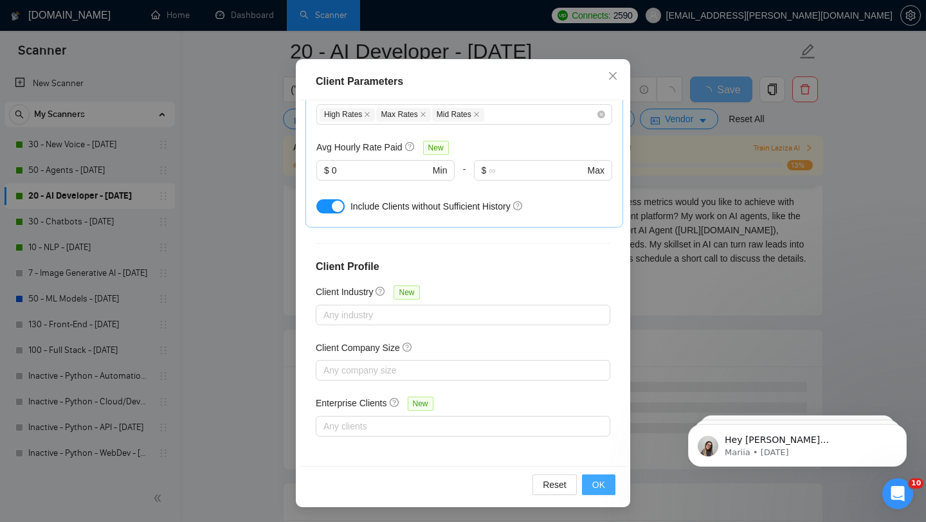
click at [602, 483] on span "OK" at bounding box center [598, 485] width 13 height 14
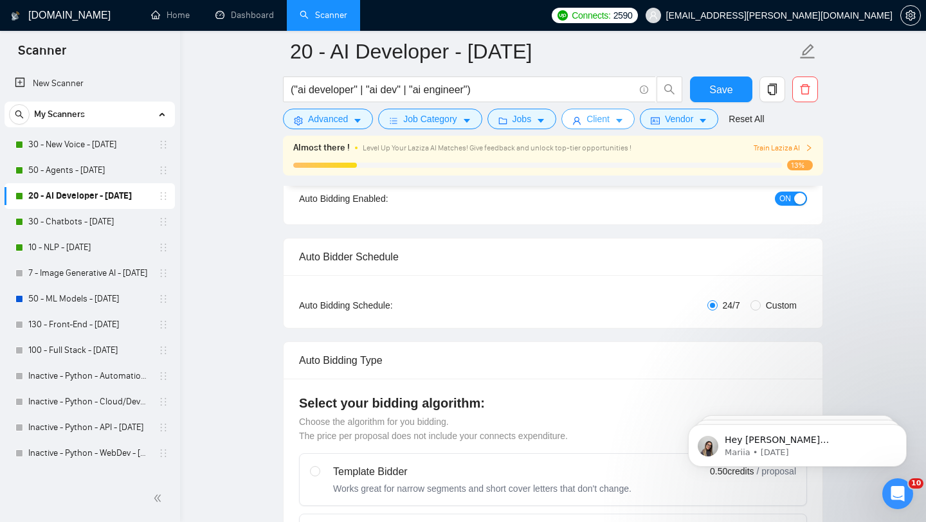
scroll to position [0, 0]
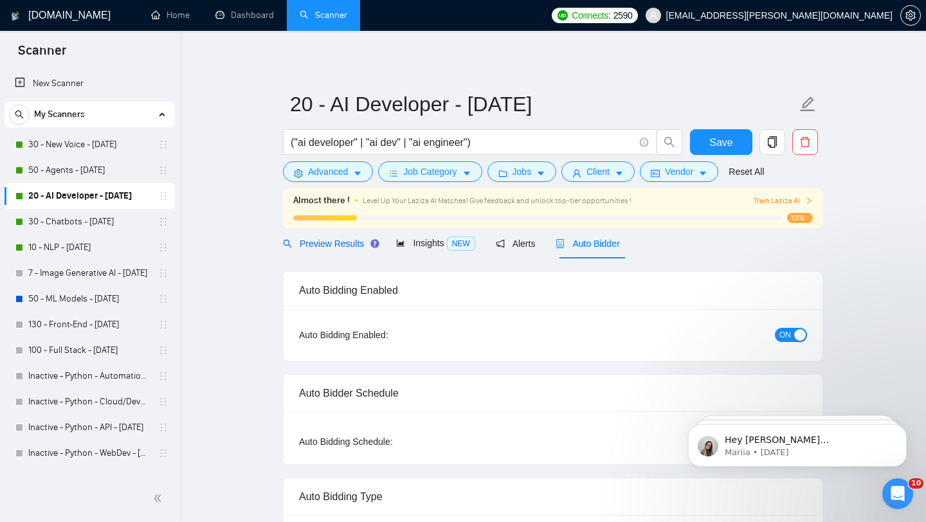
click at [355, 248] on span "Preview Results" at bounding box center [329, 244] width 93 height 10
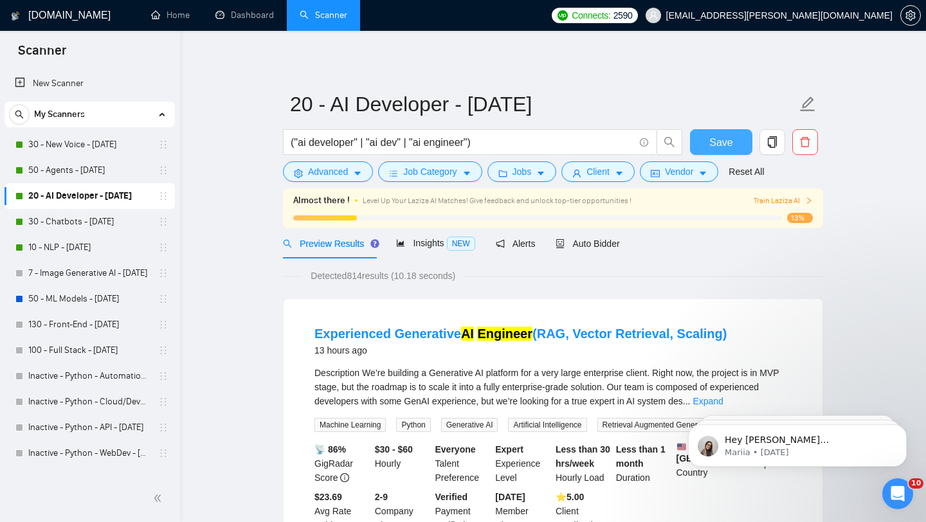
click at [711, 146] on span "Save" at bounding box center [720, 142] width 23 height 16
